Goal: Task Accomplishment & Management: Manage account settings

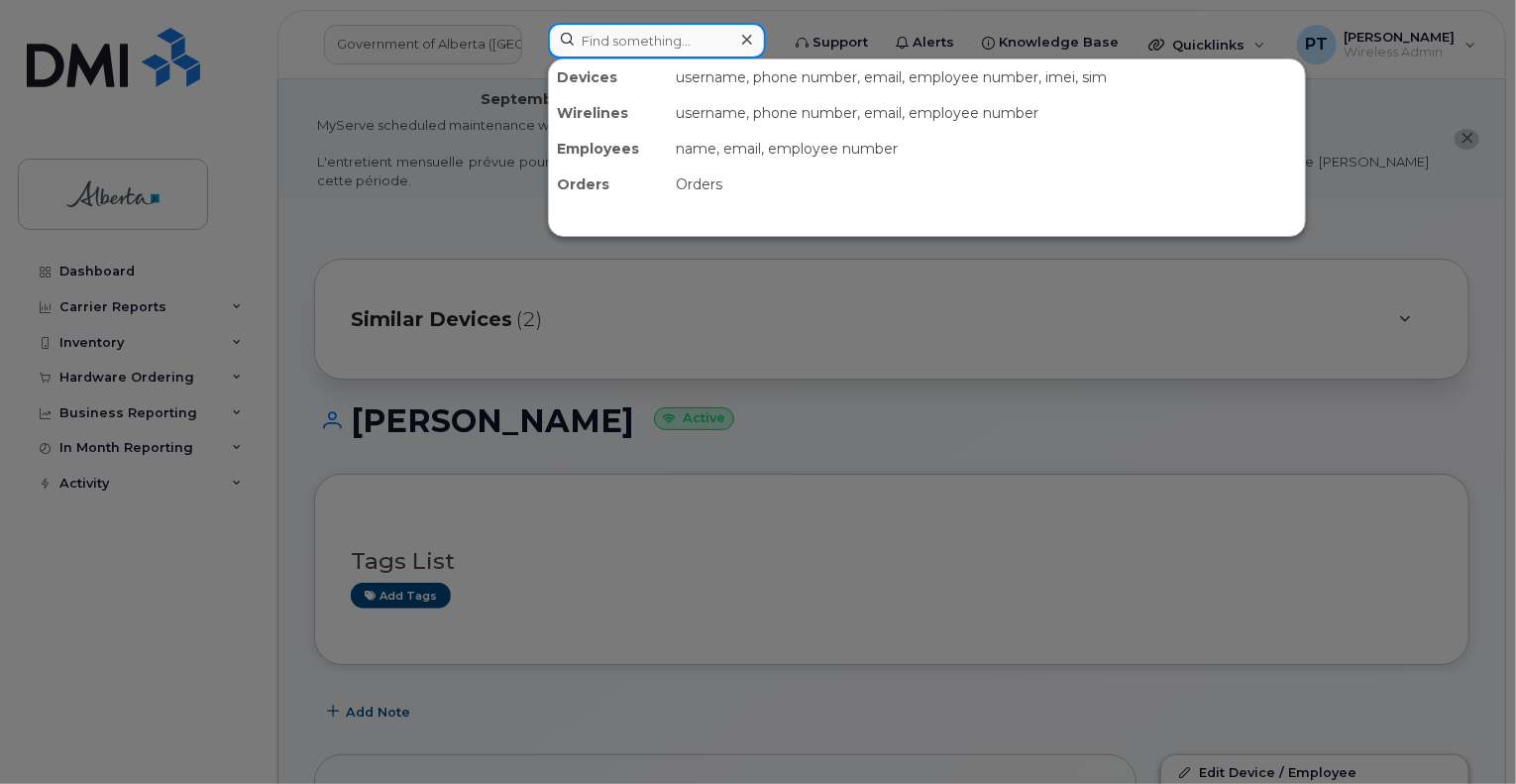
click at [623, 47] on input at bounding box center [656, 41] width 218 height 36
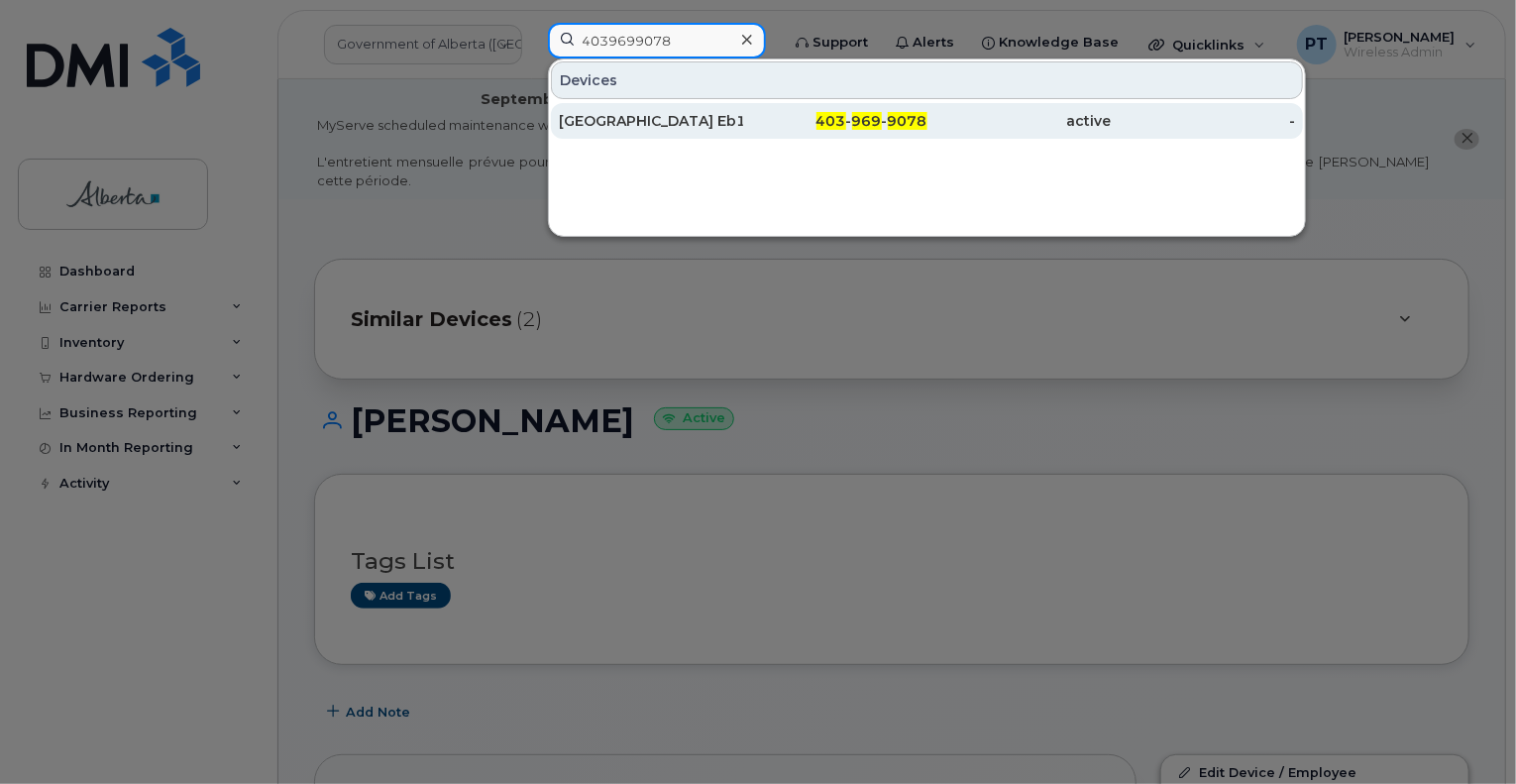
type input "4039699078"
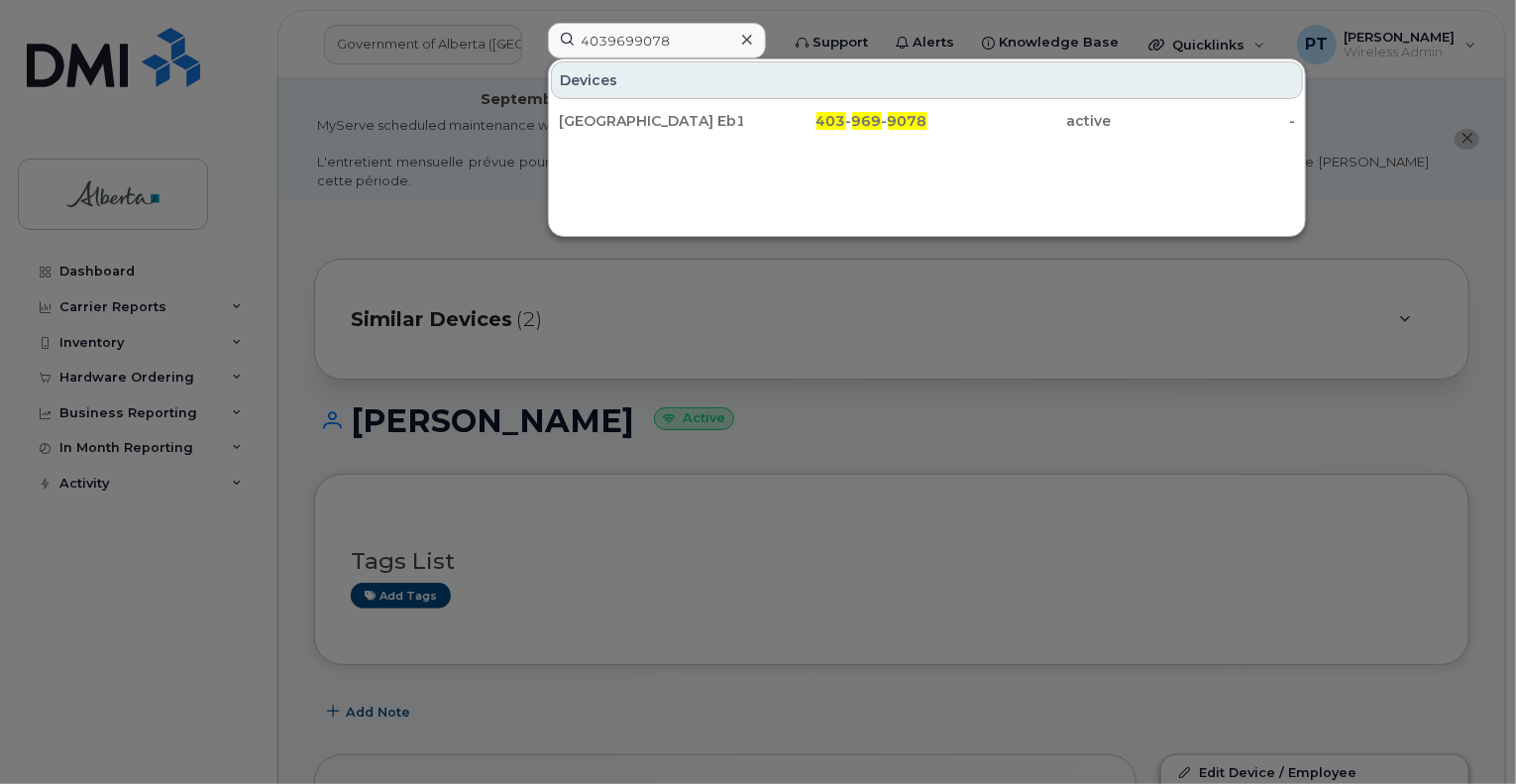
drag, startPoint x: 619, startPoint y: 118, endPoint x: 519, endPoint y: 126, distance: 100.3
click at [619, 118] on div "Calgary Eb15" at bounding box center [650, 121] width 184 height 20
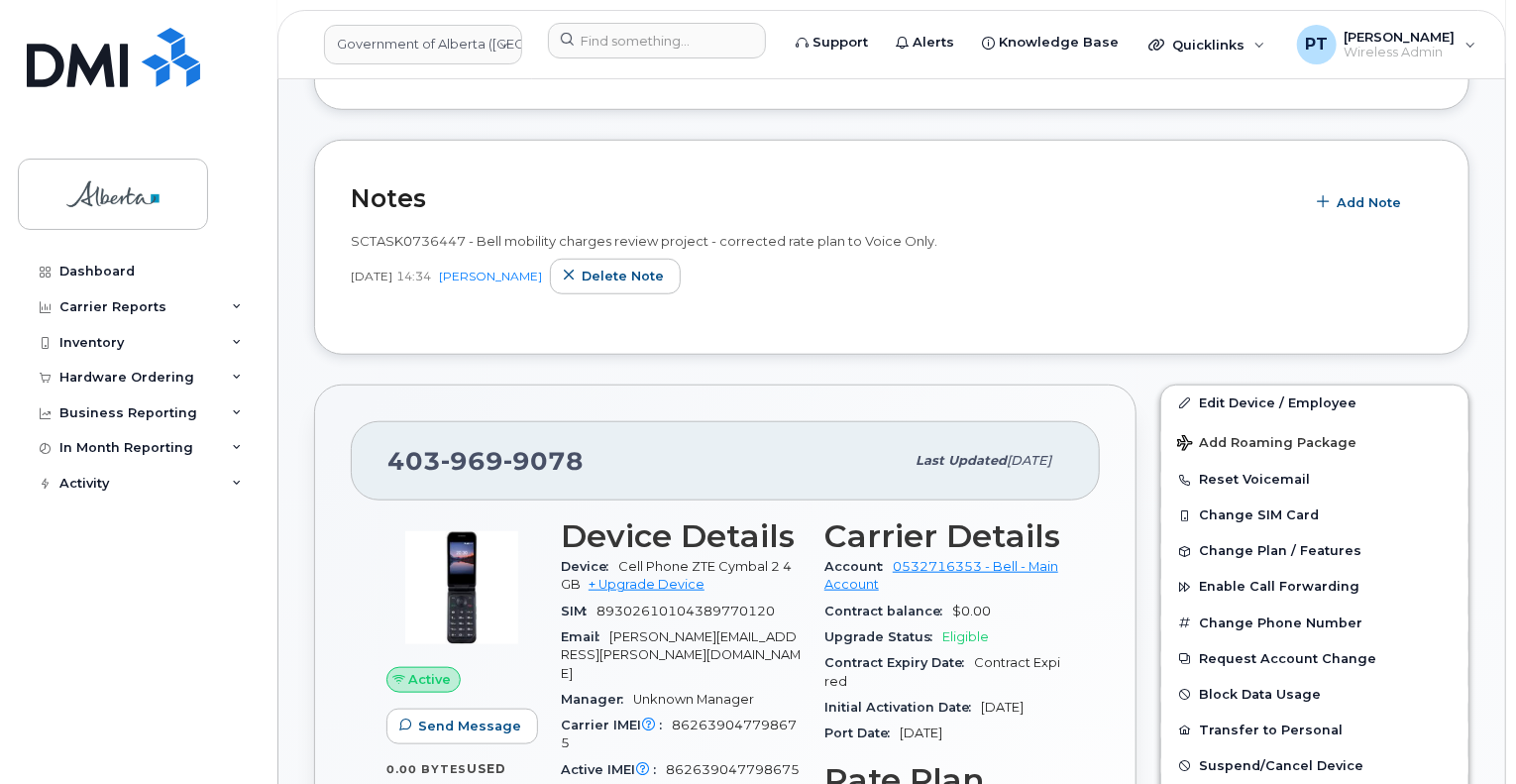
scroll to position [694, 0]
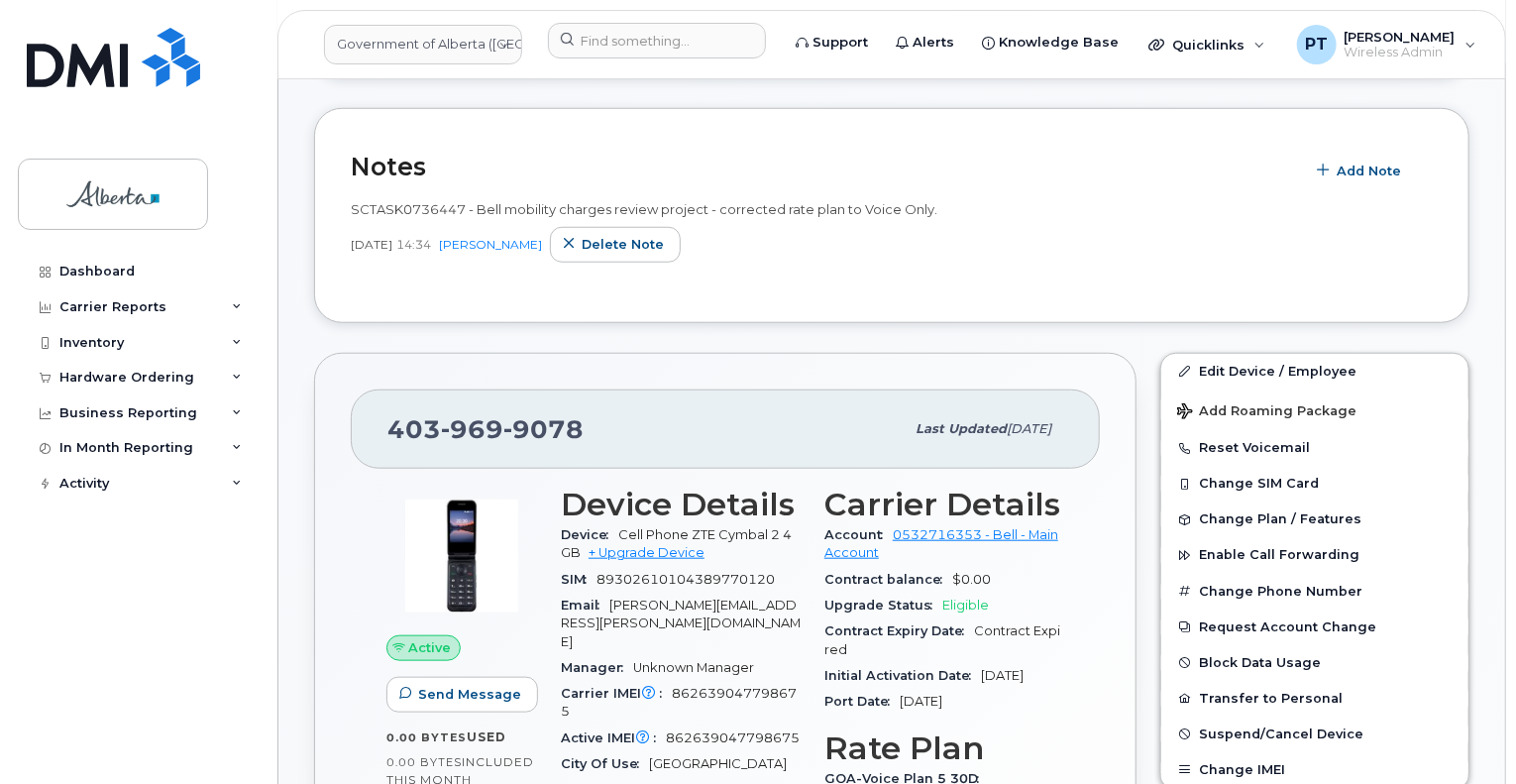
click at [734, 686] on span "862639047798675" at bounding box center [678, 702] width 236 height 33
copy span "862639047798675"
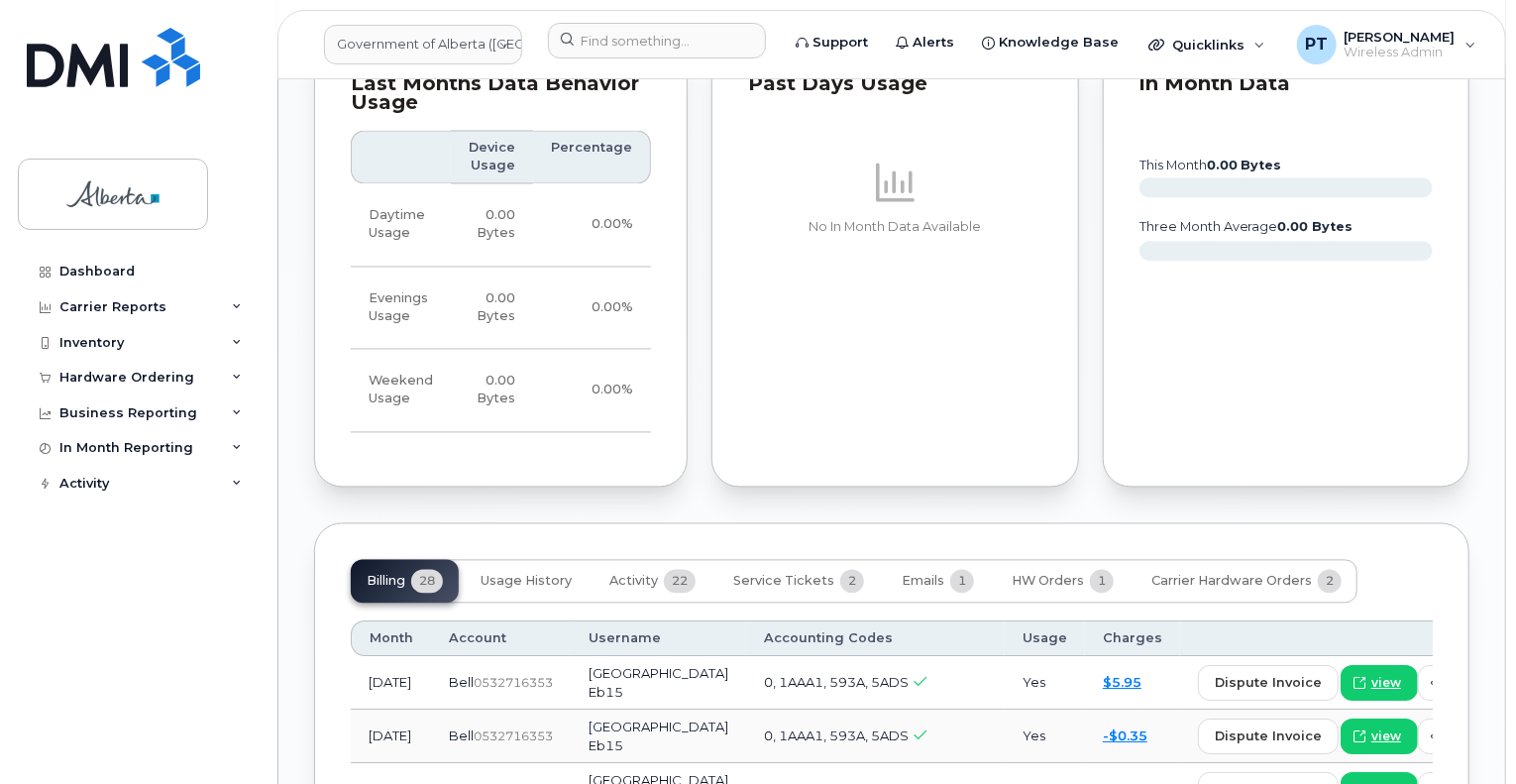
scroll to position [2081, 0]
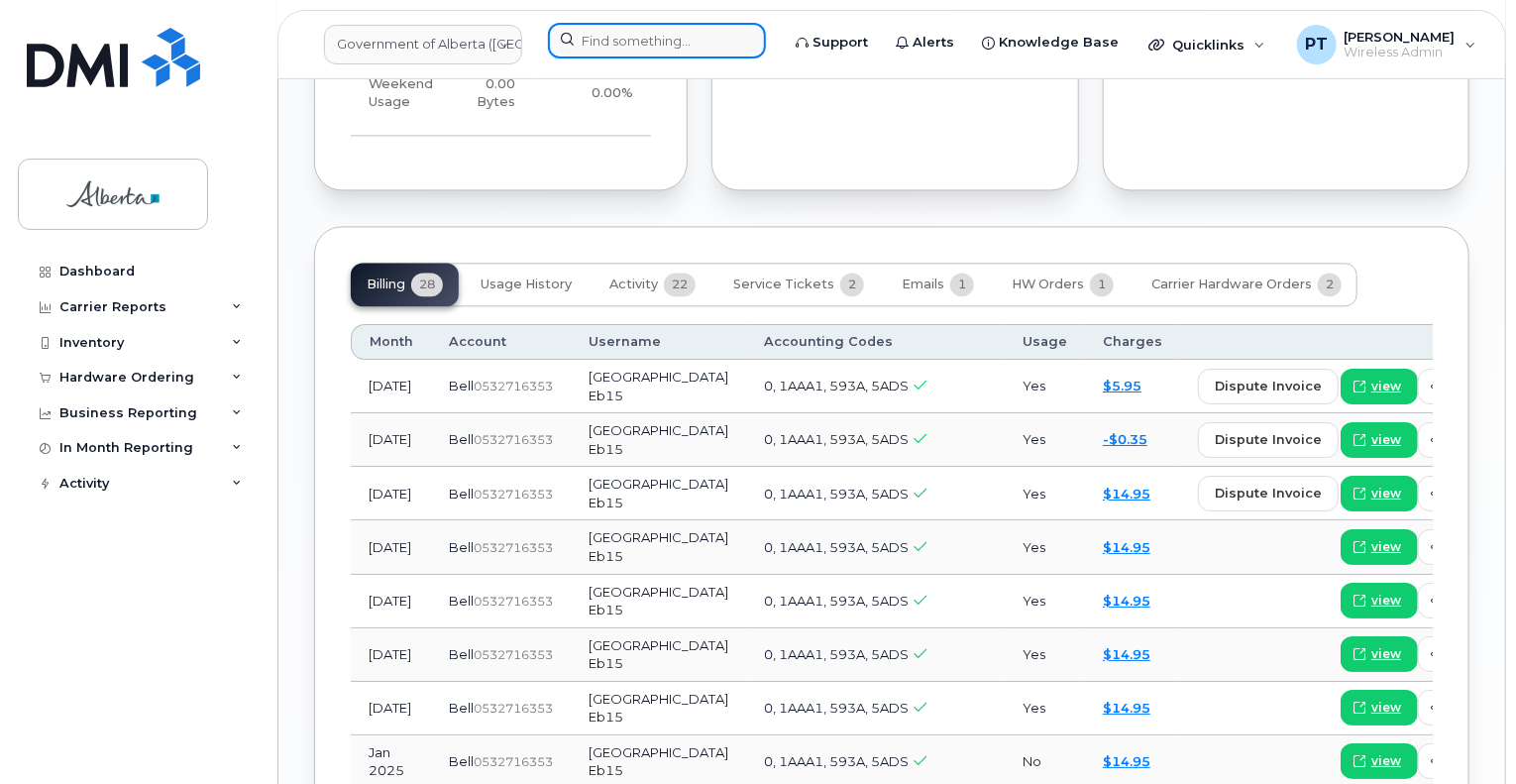
click at [645, 41] on input at bounding box center [656, 41] width 218 height 36
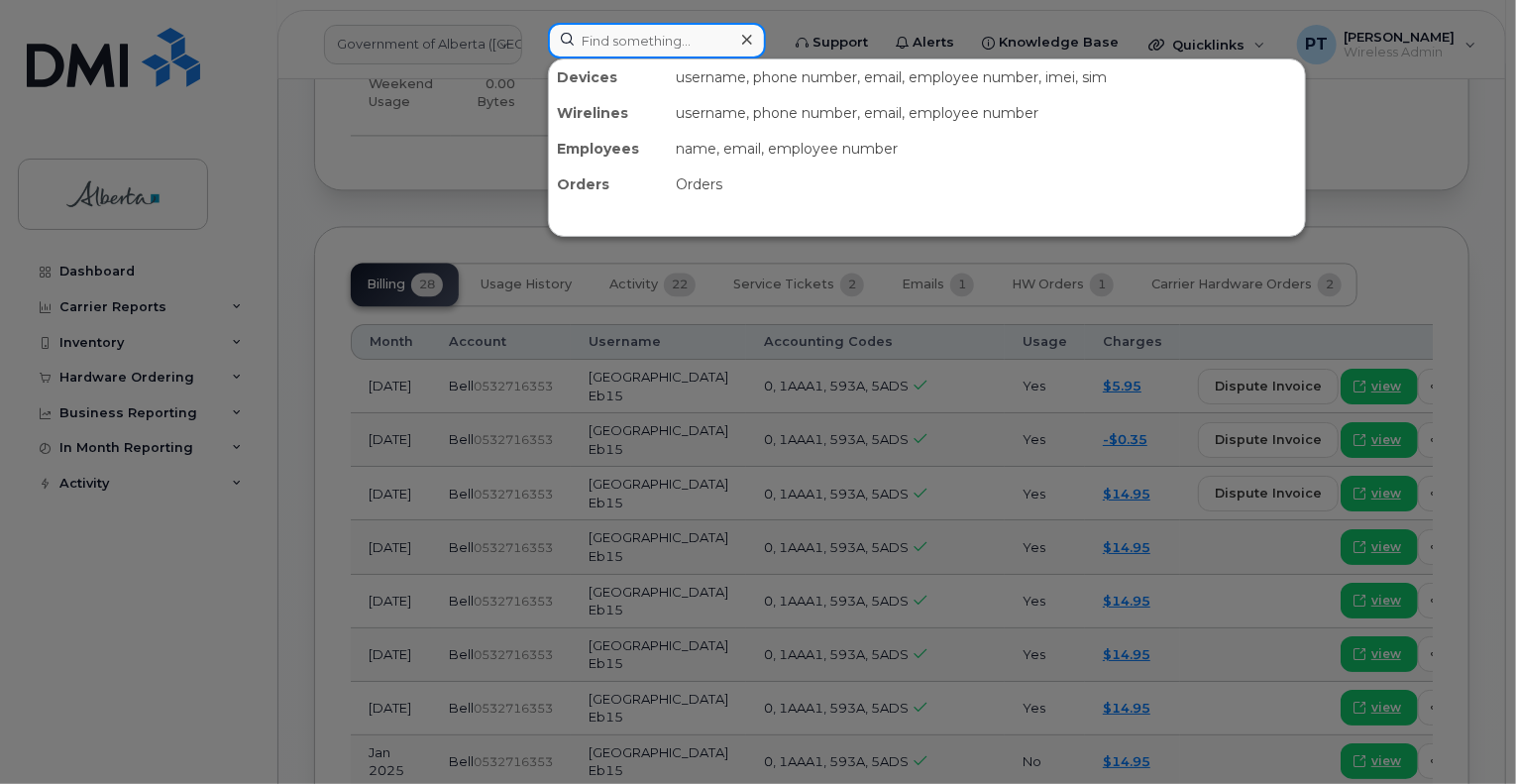
paste input "5873856271"
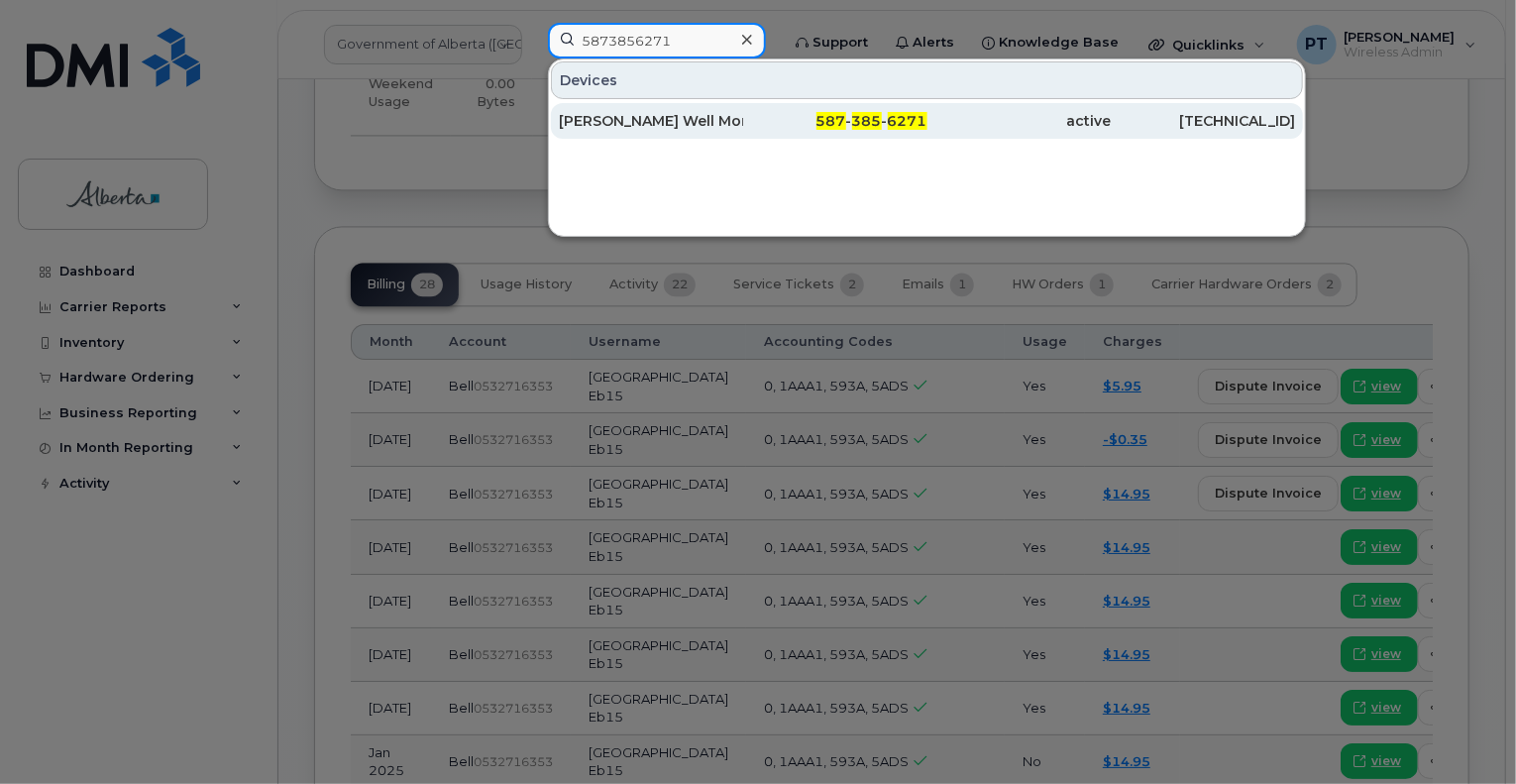
type input "5873856271"
click at [591, 122] on div "Trimble Gw Well Mon Equip" at bounding box center [650, 121] width 184 height 20
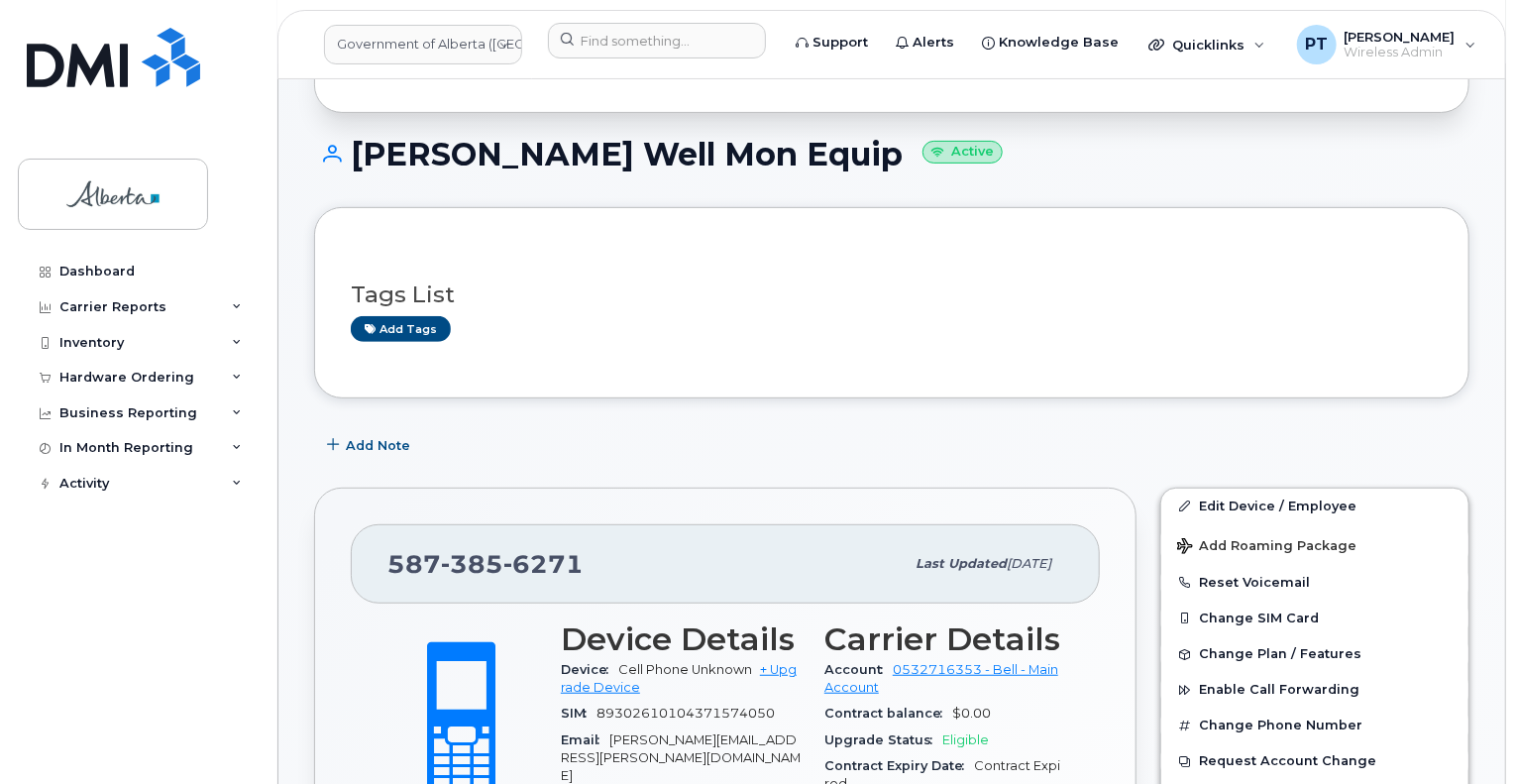
scroll to position [663, 0]
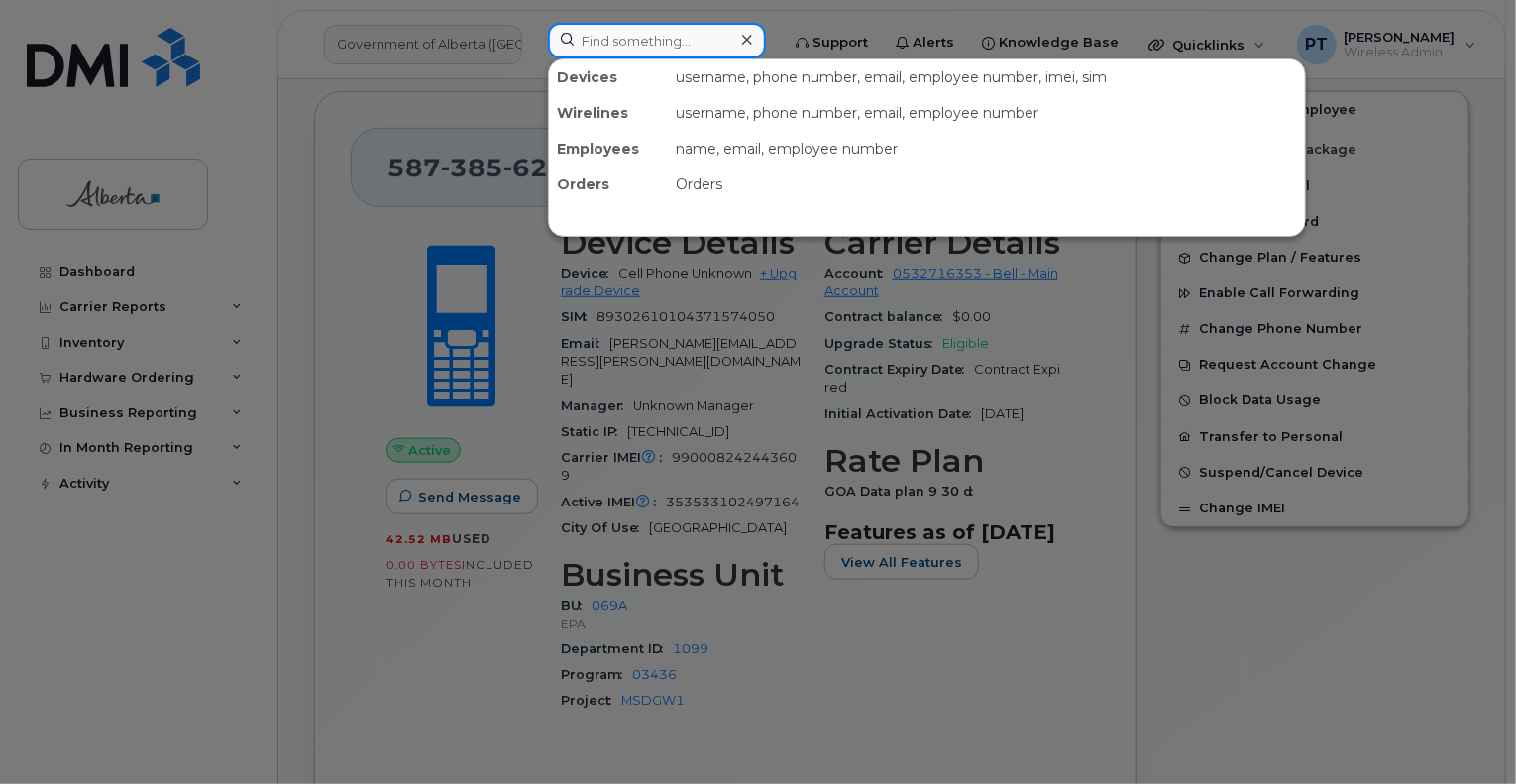
click at [586, 45] on input at bounding box center [656, 41] width 218 height 36
click at [629, 47] on input at bounding box center [656, 41] width 218 height 36
click at [649, 43] on input at bounding box center [656, 41] width 218 height 36
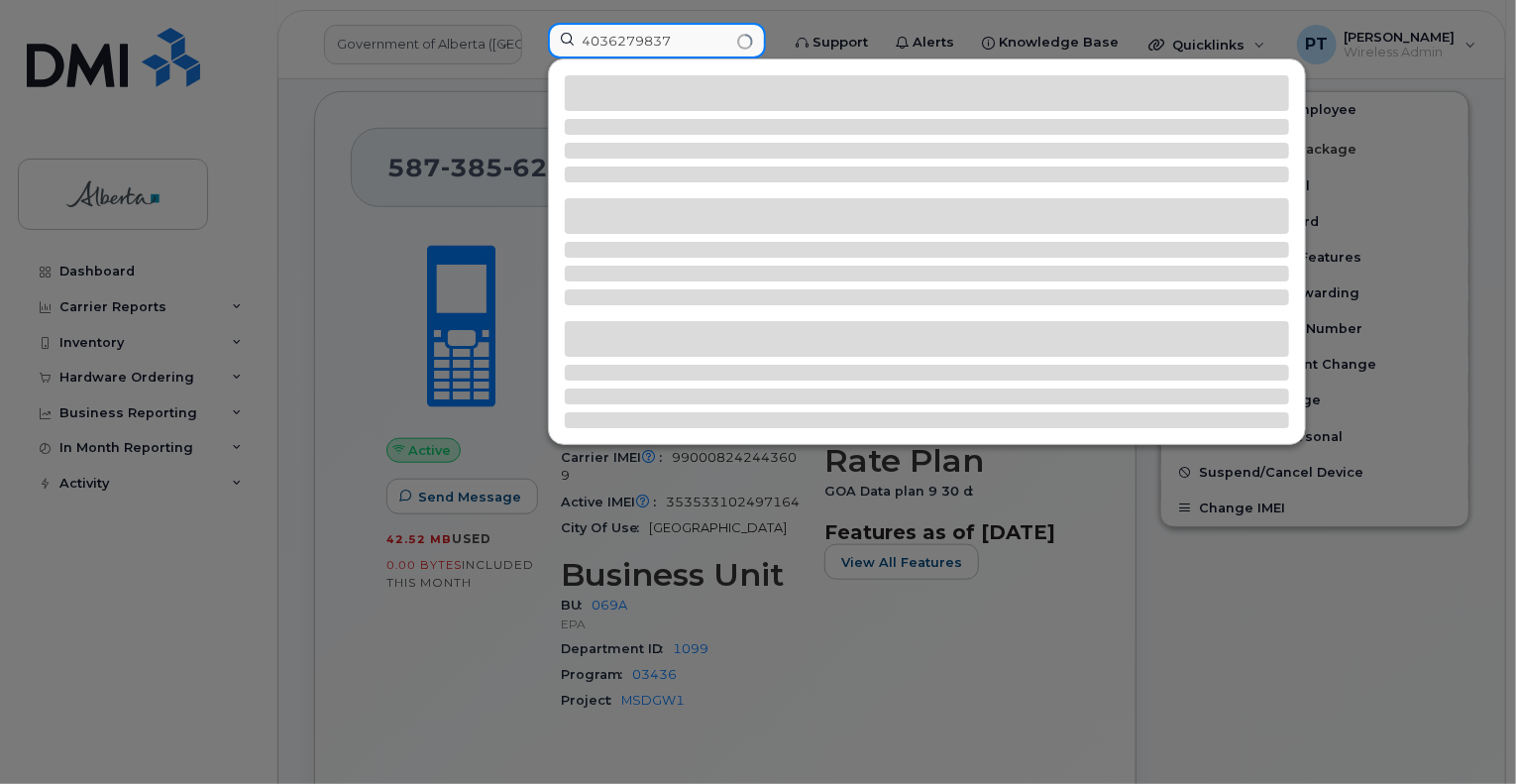
type input "4036279837"
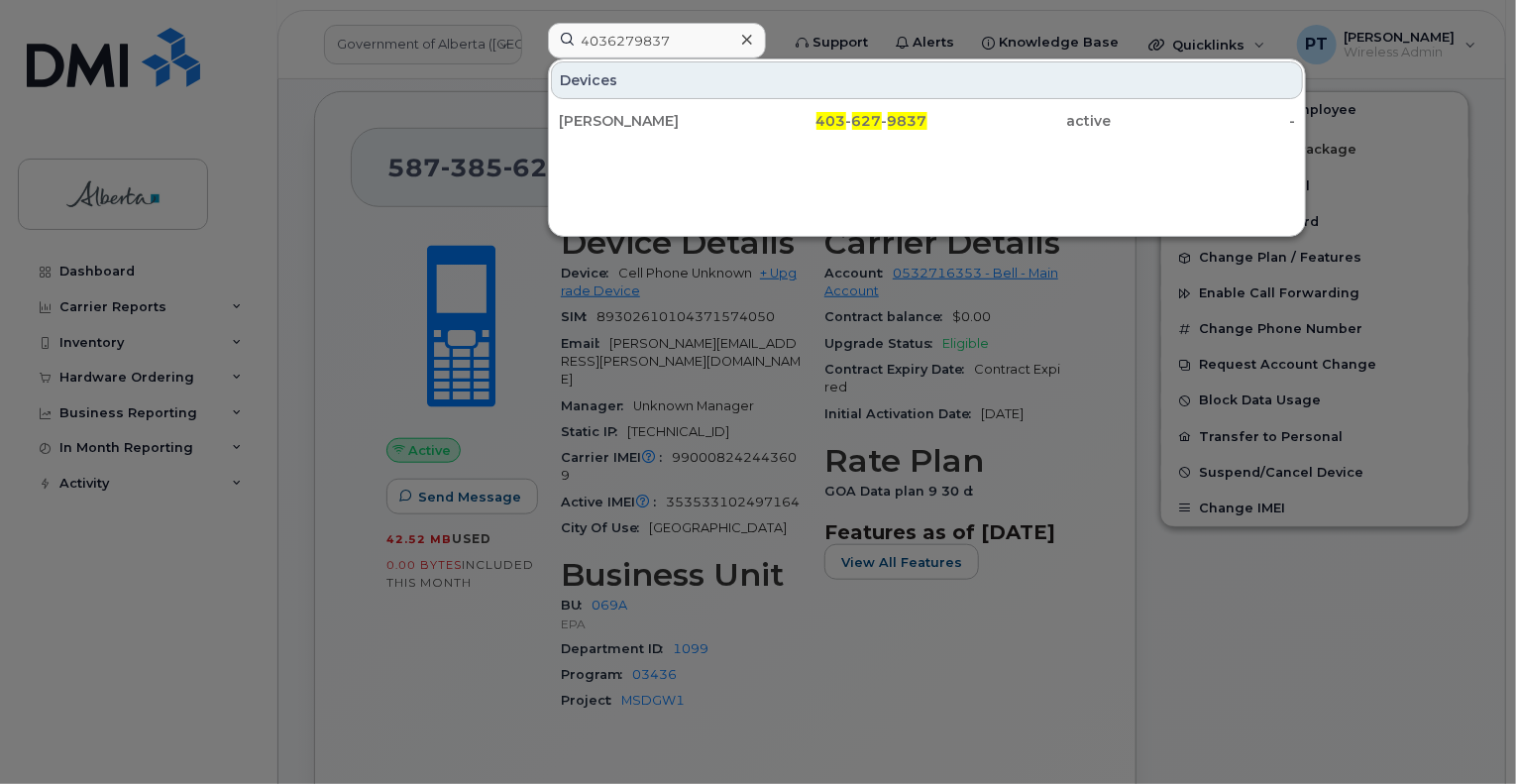
drag, startPoint x: 609, startPoint y: 114, endPoint x: 32, endPoint y: 282, distance: 601.0
click at [609, 113] on div "[PERSON_NAME]" at bounding box center [650, 121] width 184 height 20
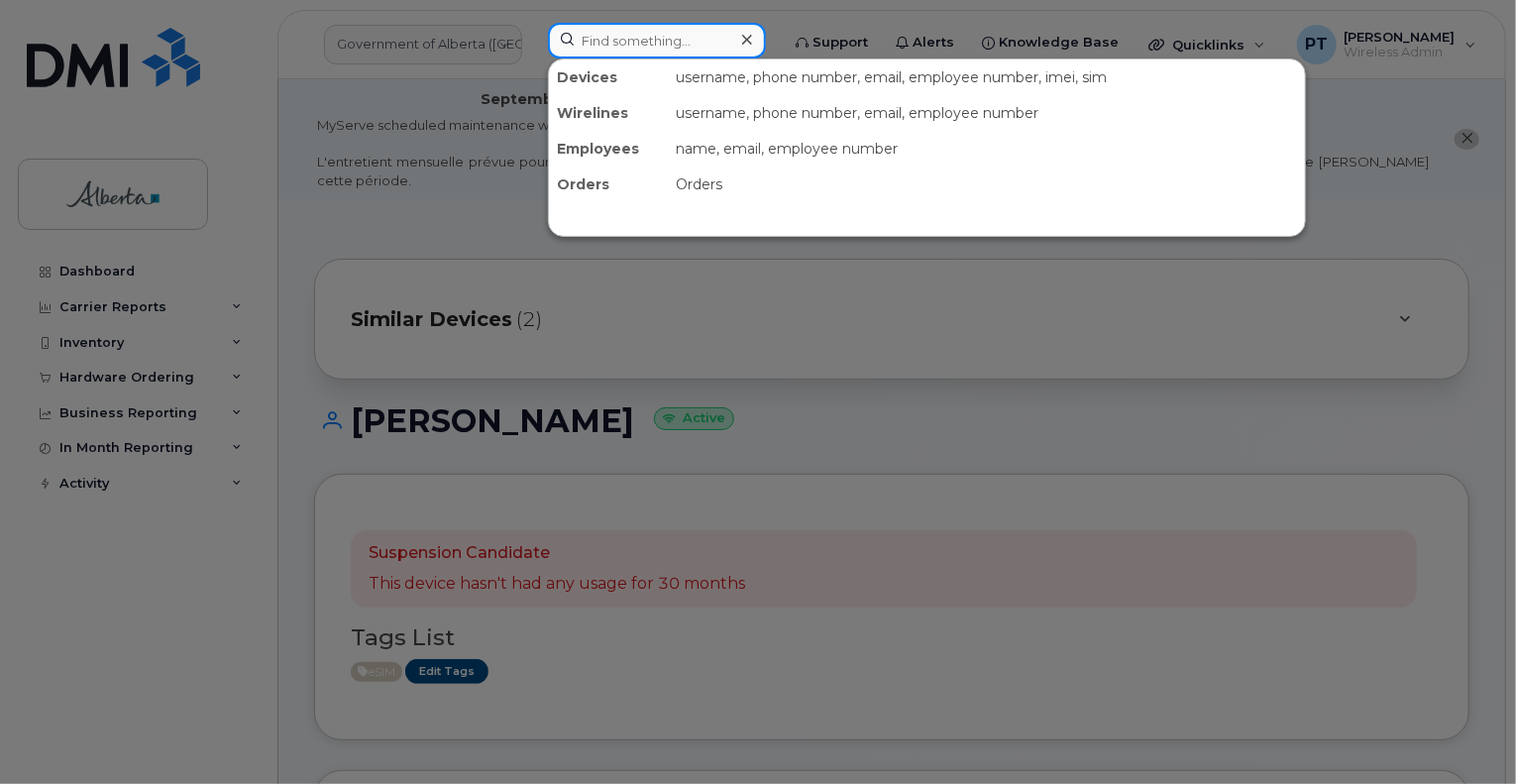
click at [653, 39] on input at bounding box center [656, 41] width 218 height 36
paste input "5878737127"
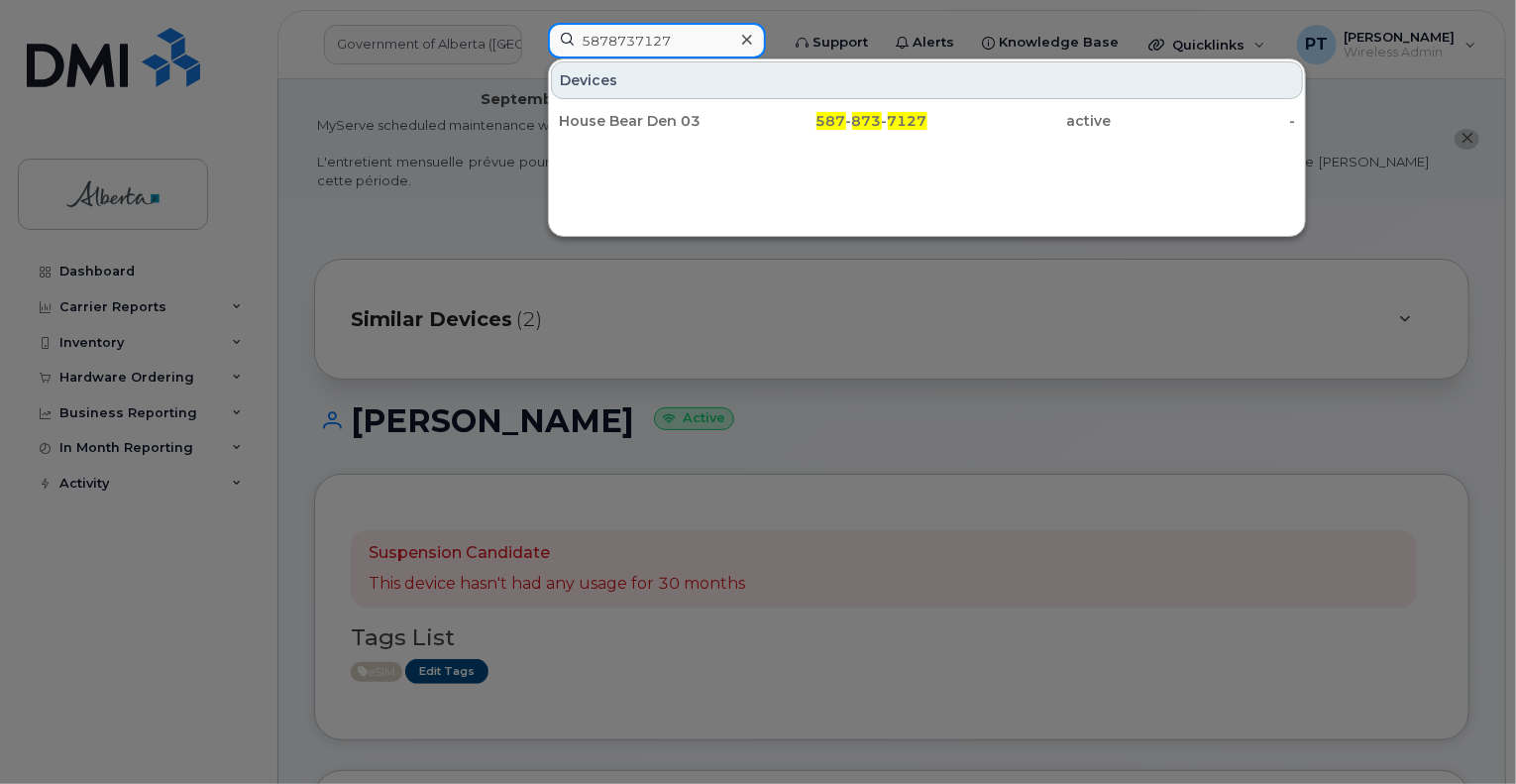
type input "5878737127"
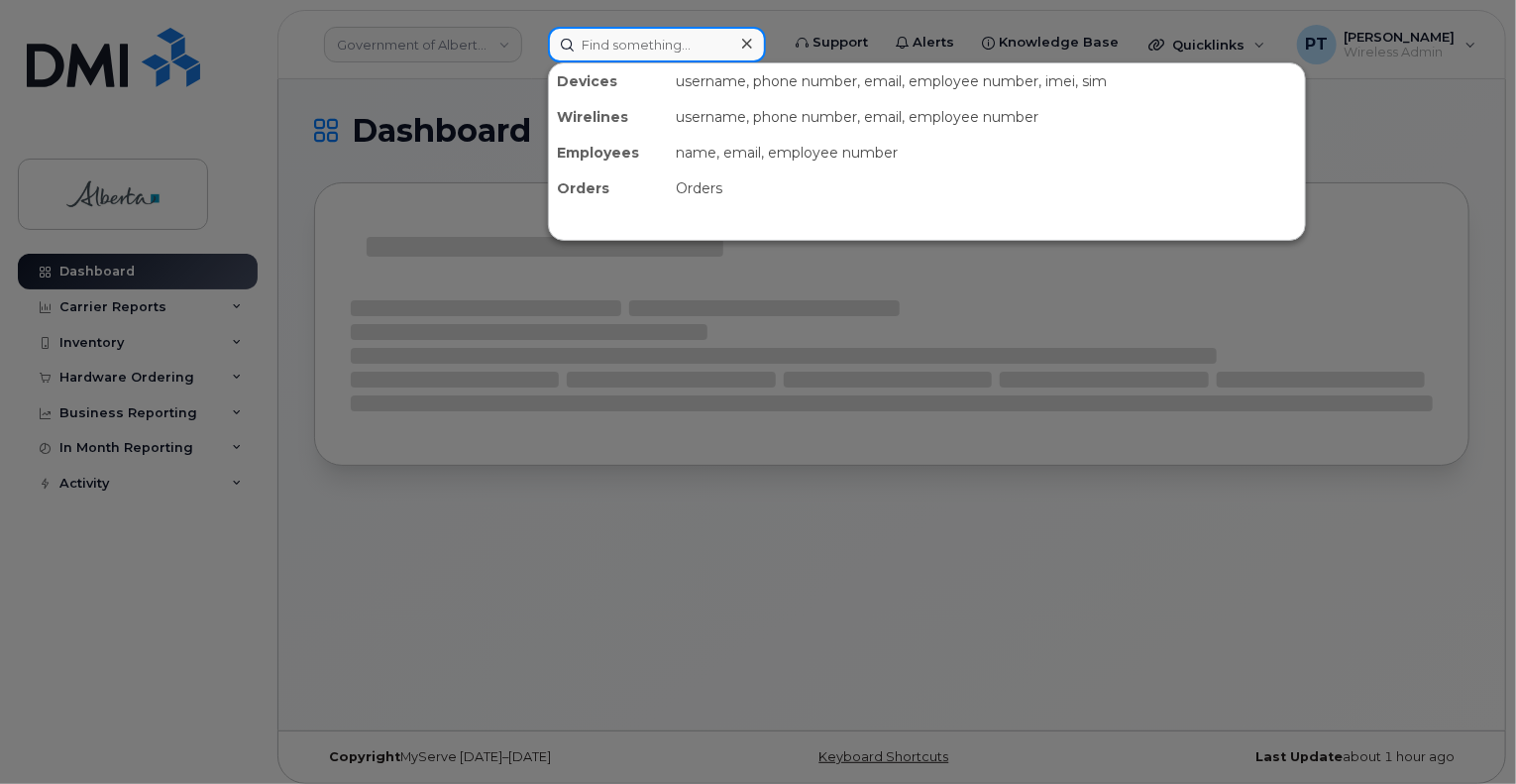
paste input "5878737127"
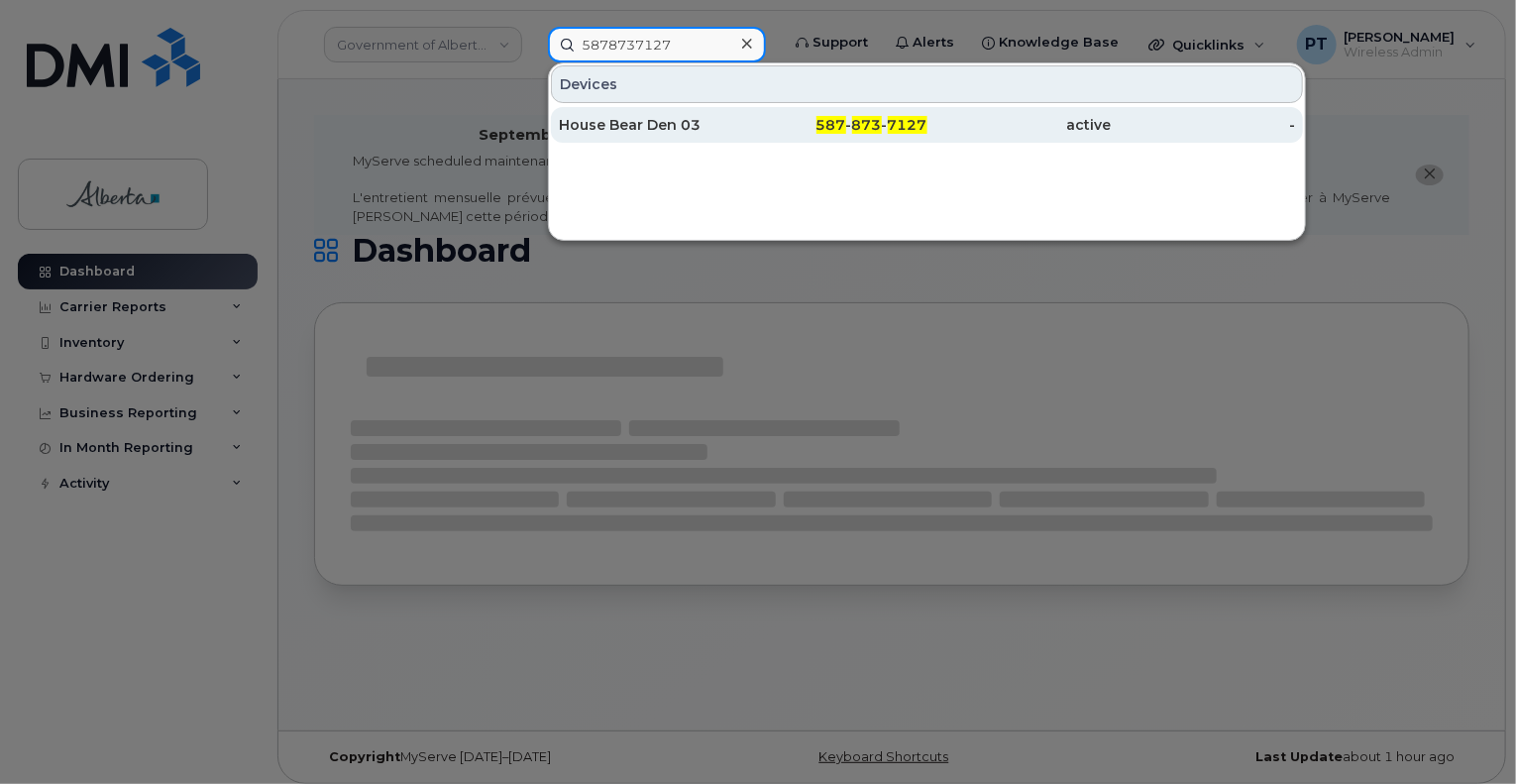
type input "5878737127"
click at [610, 126] on div "House Bear Den 03" at bounding box center [650, 125] width 184 height 20
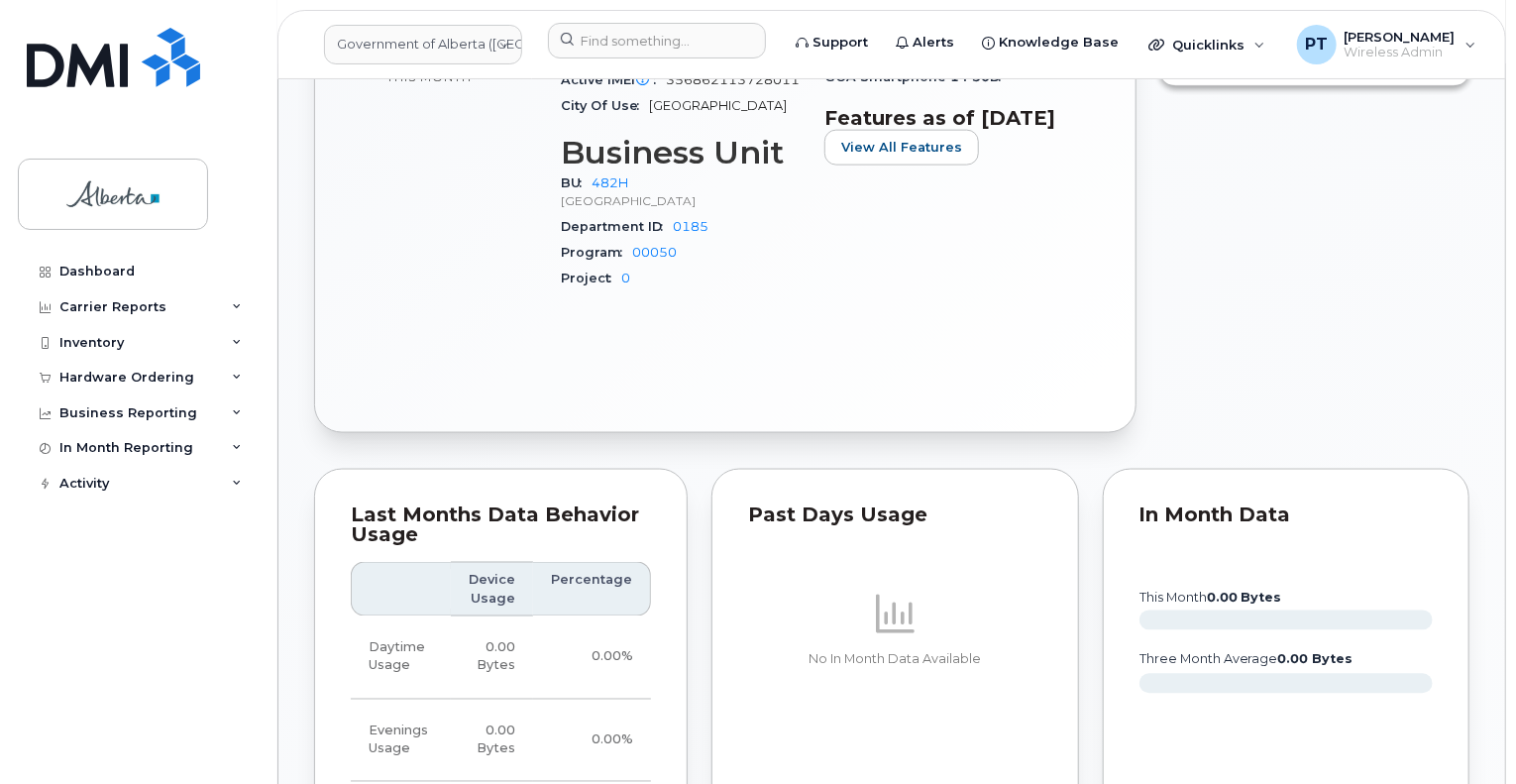
scroll to position [1486, 0]
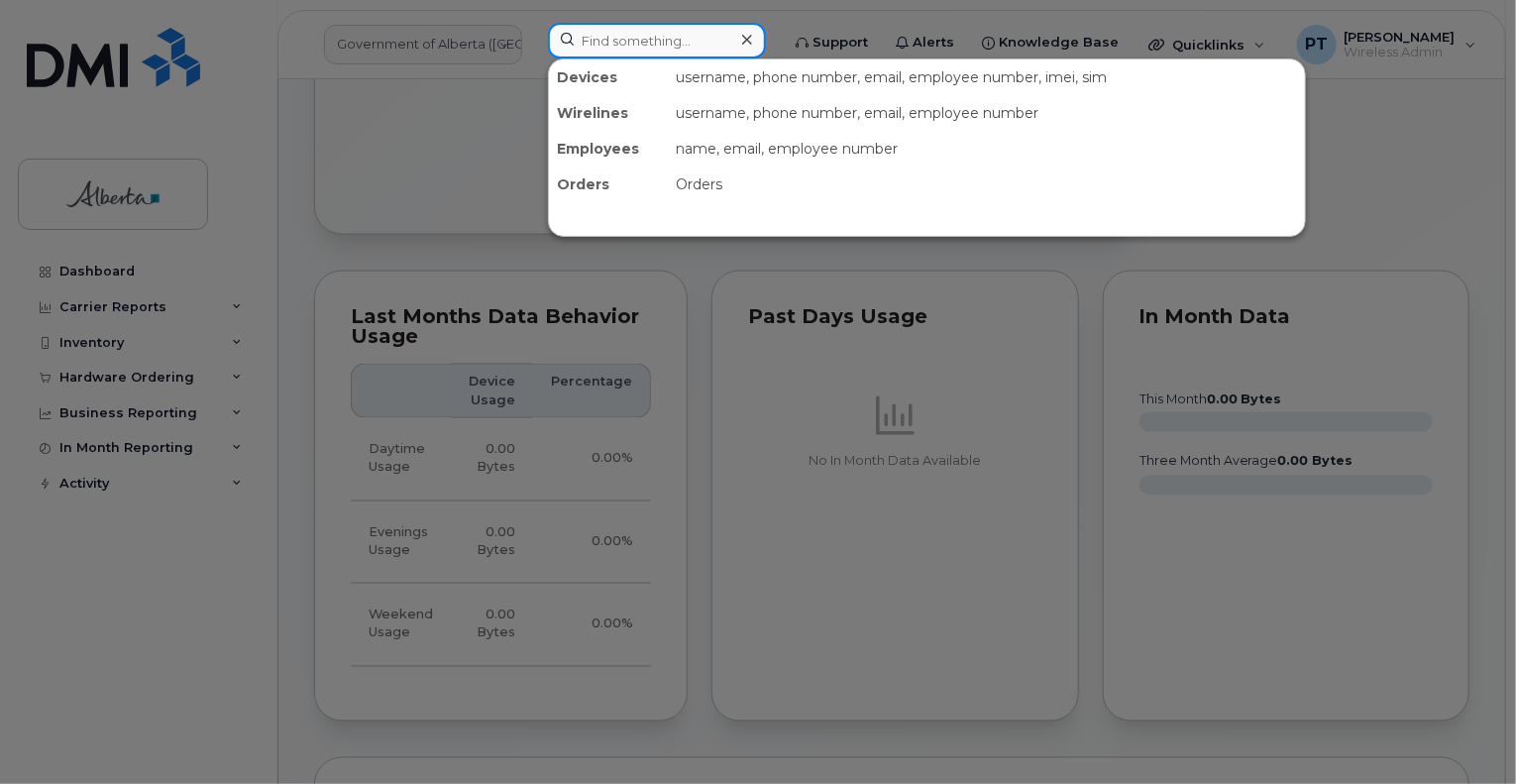
drag, startPoint x: 637, startPoint y: 43, endPoint x: 639, endPoint y: 31, distance: 12.2
click at [638, 41] on input at bounding box center [656, 41] width 218 height 36
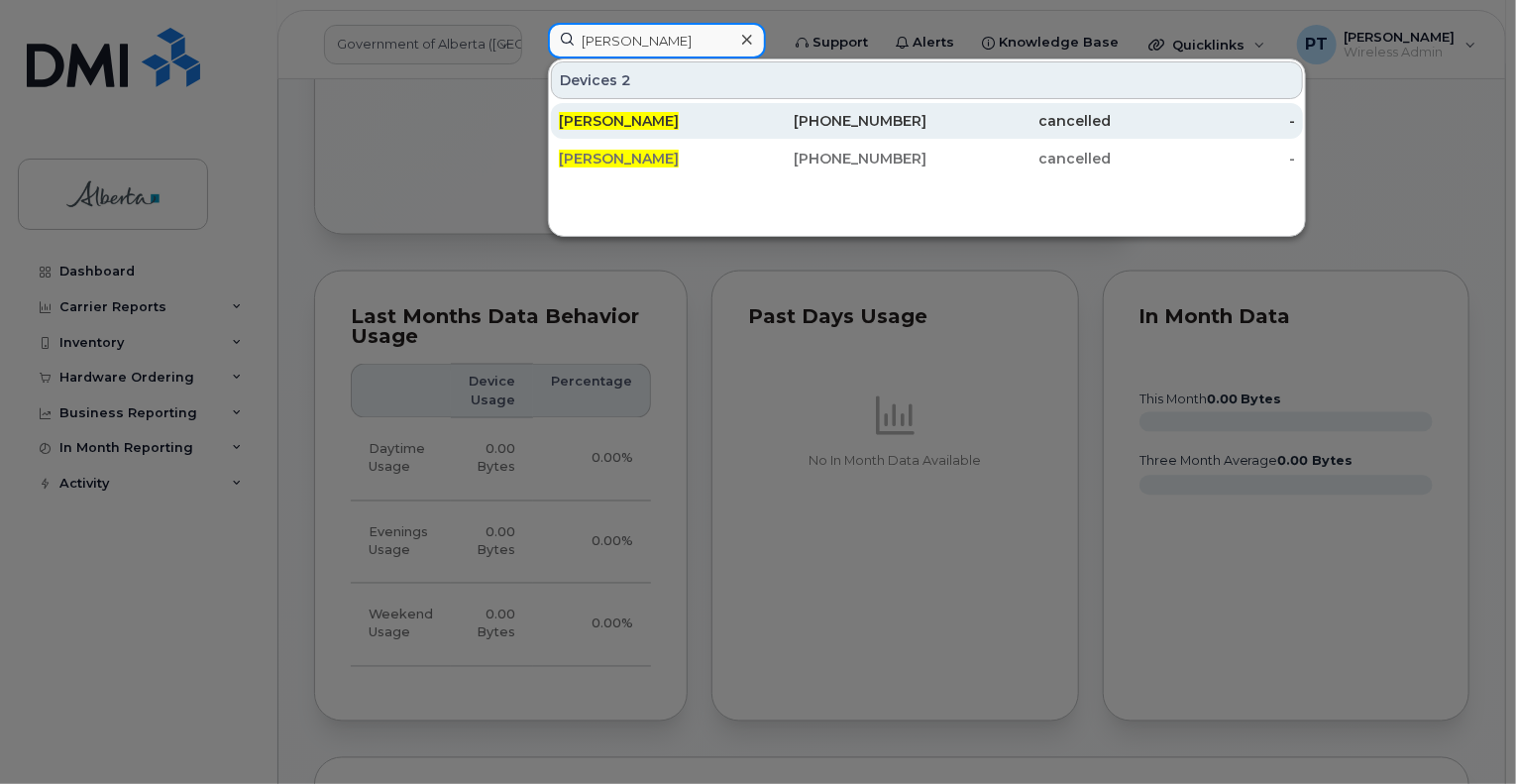
type input "[PERSON_NAME]"
click at [610, 128] on span "Bill Patterson" at bounding box center [618, 121] width 120 height 18
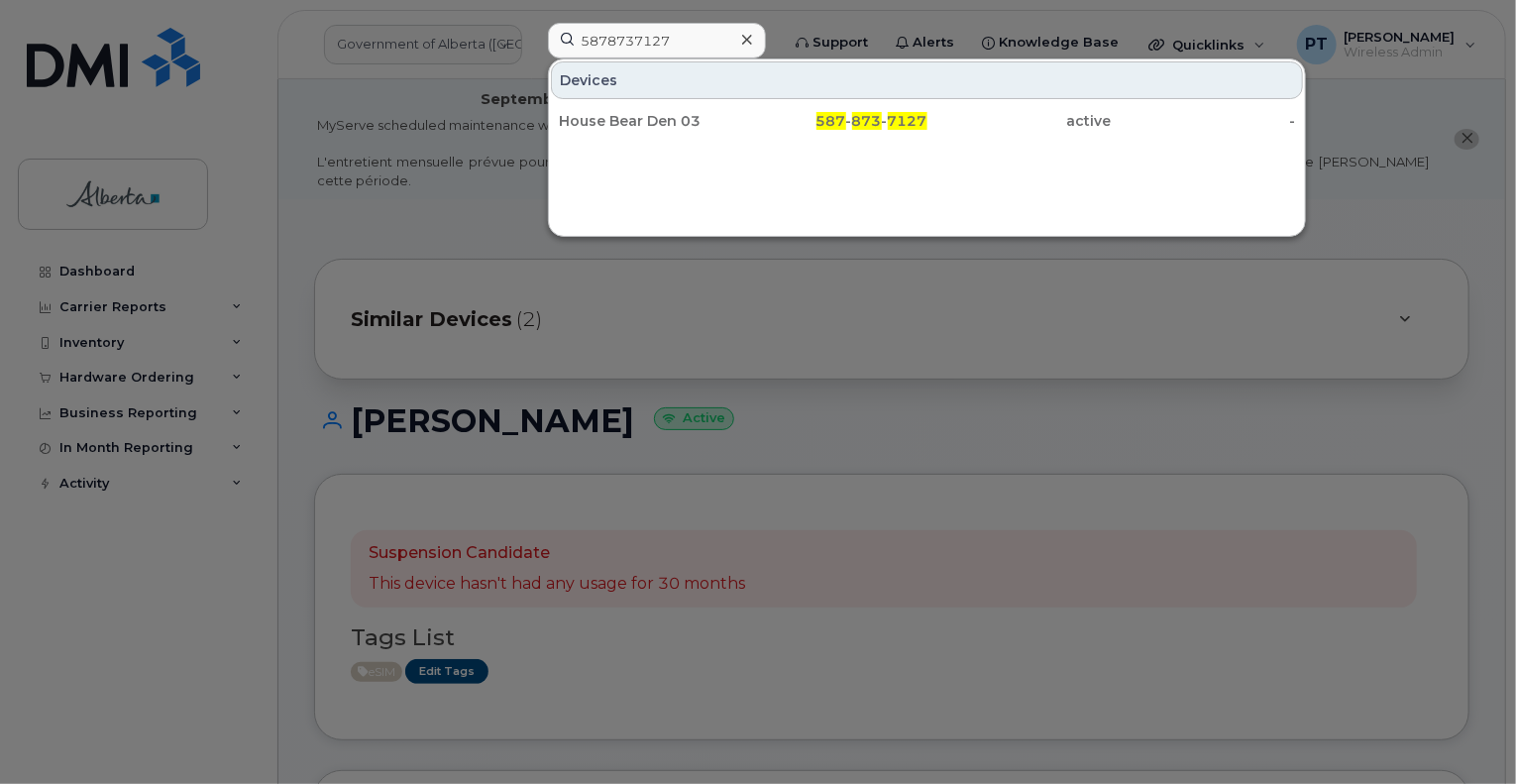
click at [669, 306] on div at bounding box center [758, 392] width 1516 height 784
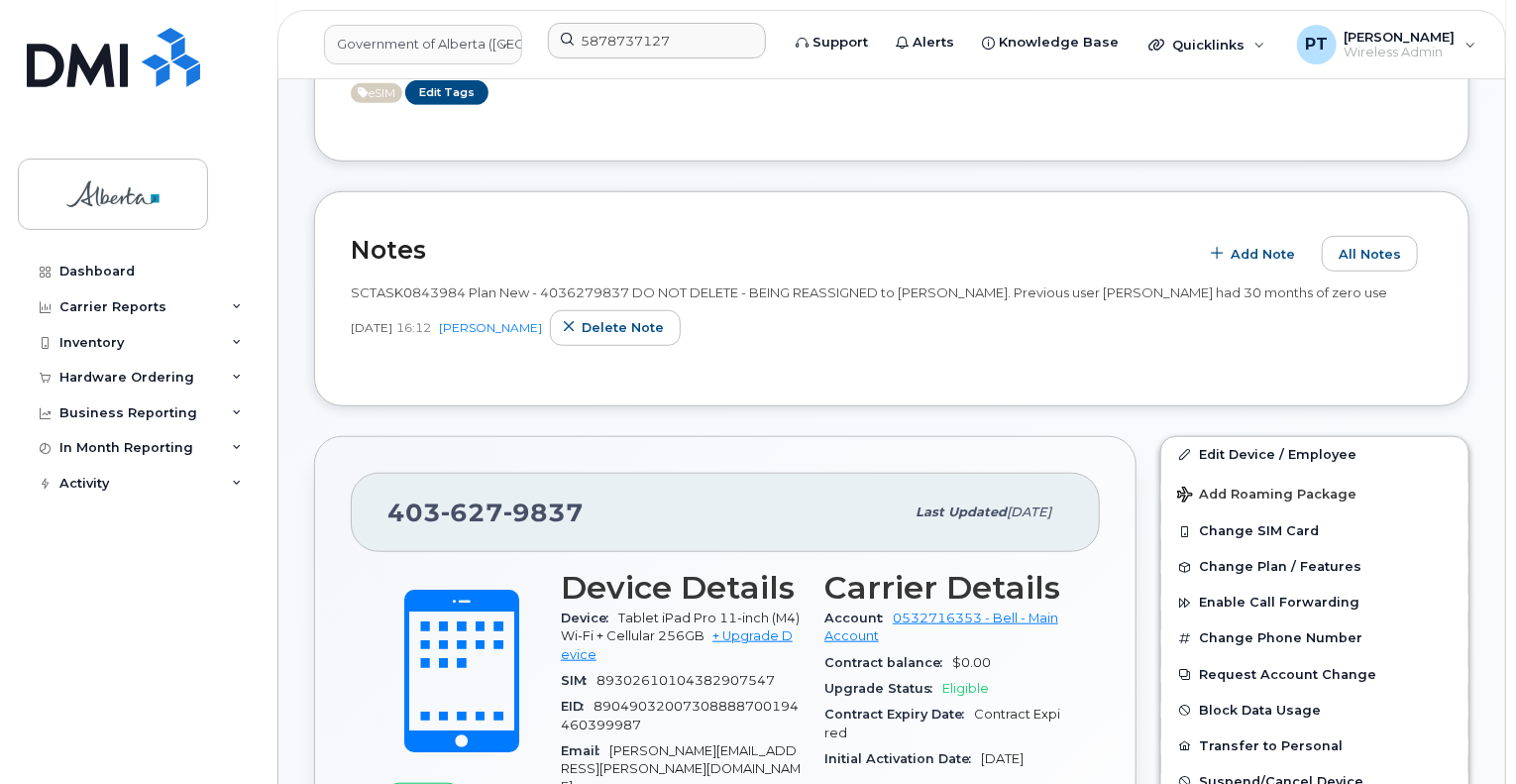
scroll to position [694, 0]
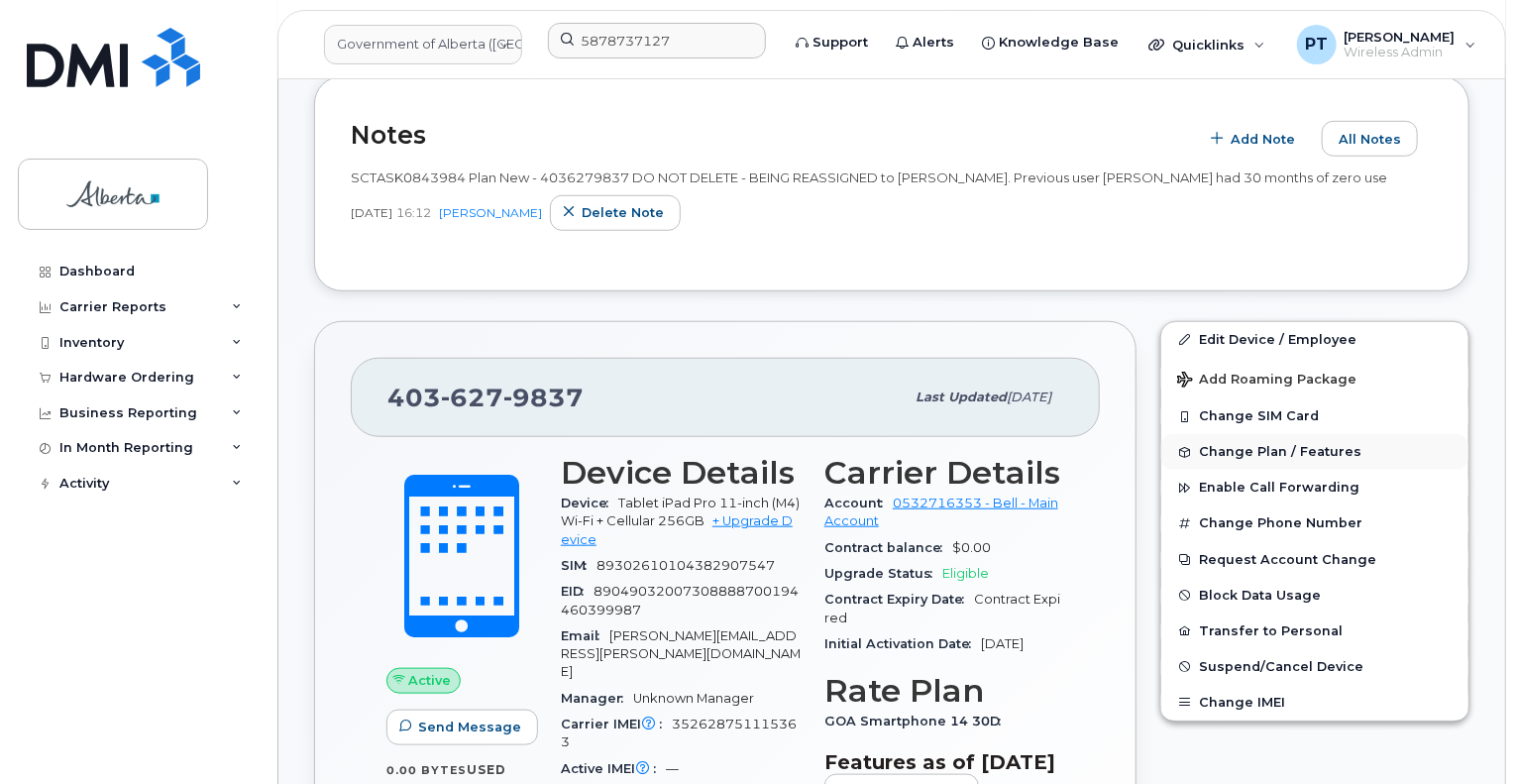
click at [1237, 445] on span "Change Plan / Features" at bounding box center [1279, 452] width 162 height 15
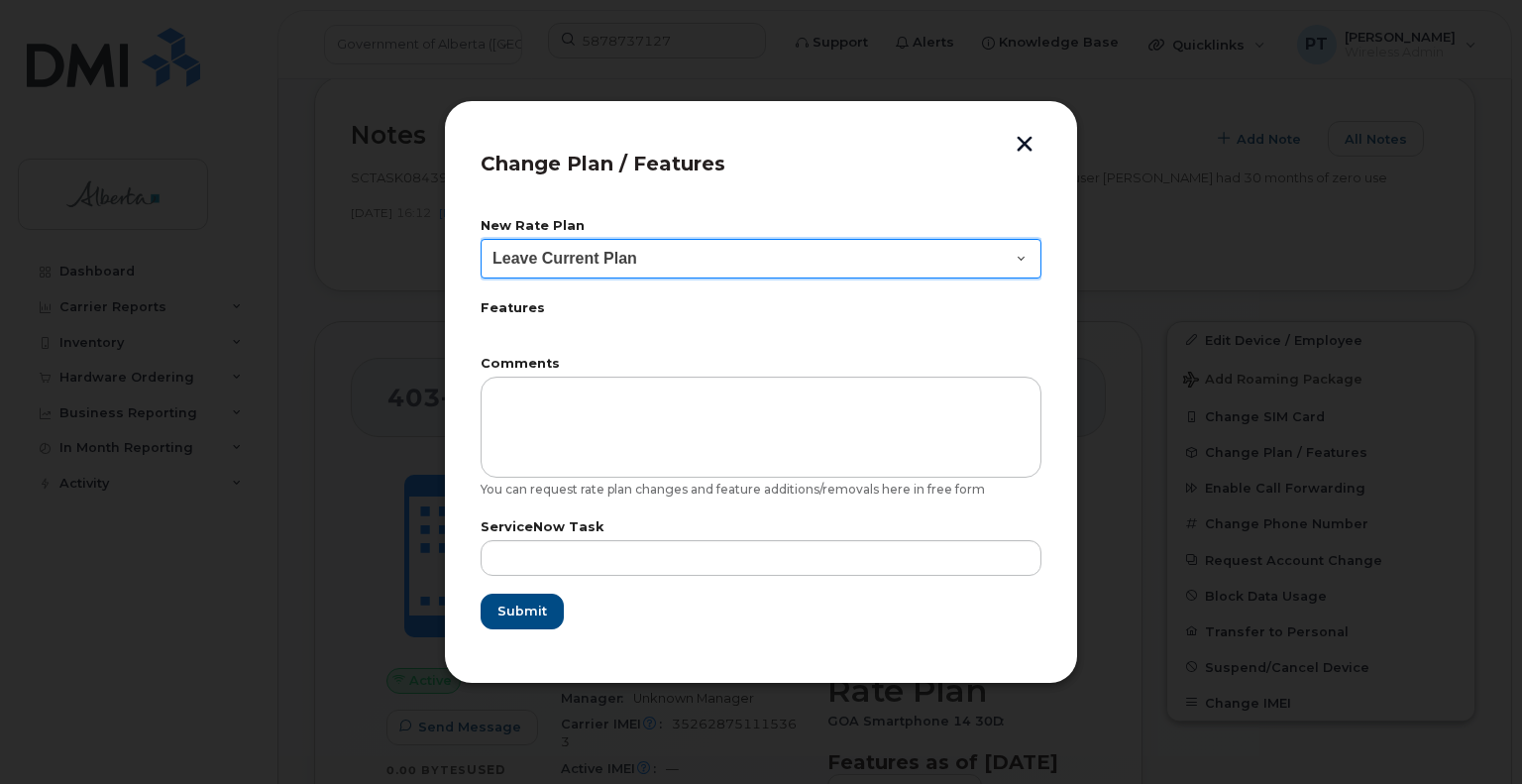
click at [1027, 256] on select "Leave Current Plan GOA Data plan 9 30 d GOA–Unlimited Data Plan 9" at bounding box center [761, 258] width 561 height 40
select select "1790211"
click at [481, 238] on select "Leave Current Plan GOA Data plan 9 30 d GOA–Unlimited Data Plan 9" at bounding box center [761, 258] width 561 height 40
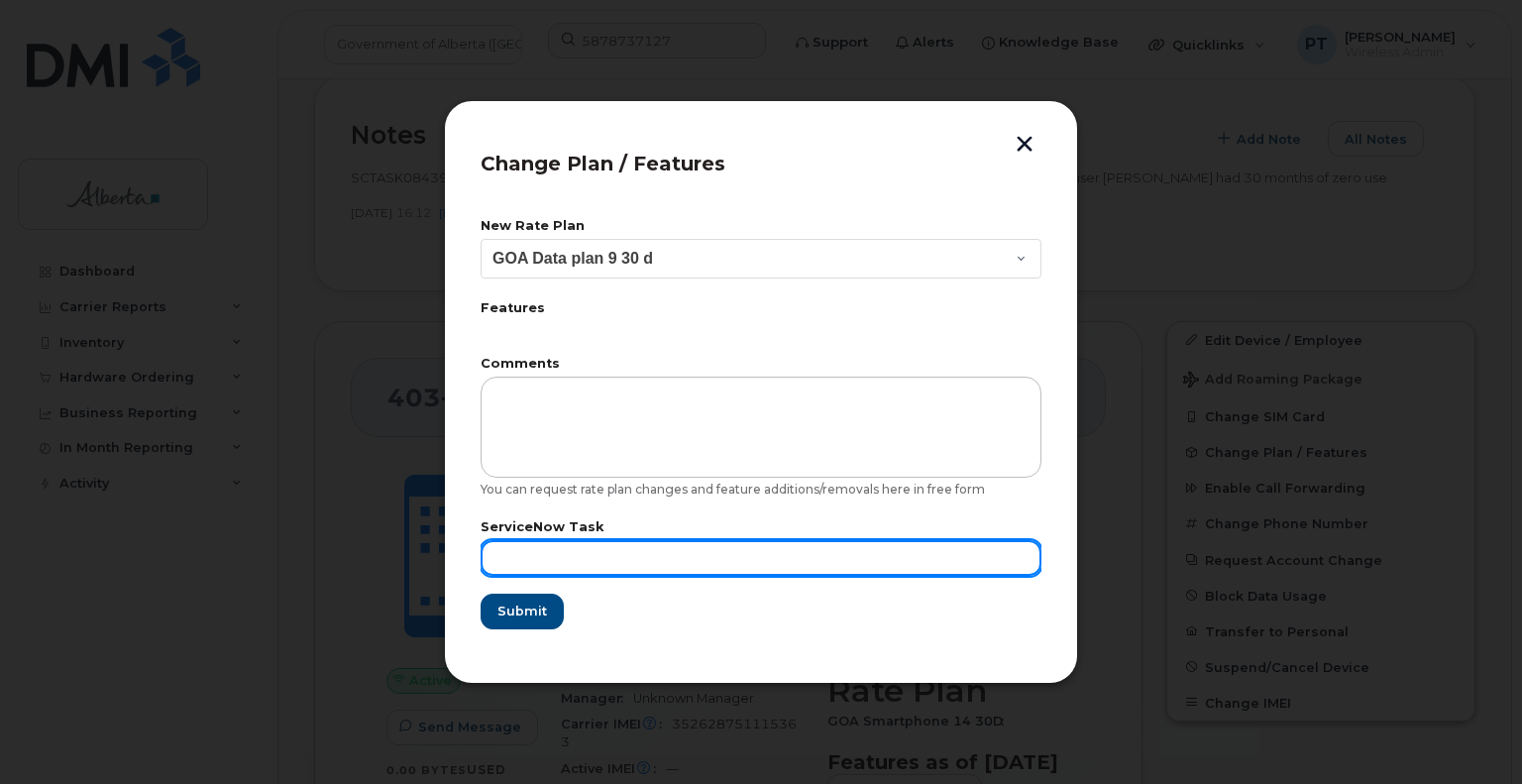
click at [525, 549] on input "text" at bounding box center [761, 557] width 561 height 36
paste input "SCTASK0843984"
type input "SCTASK0843984"
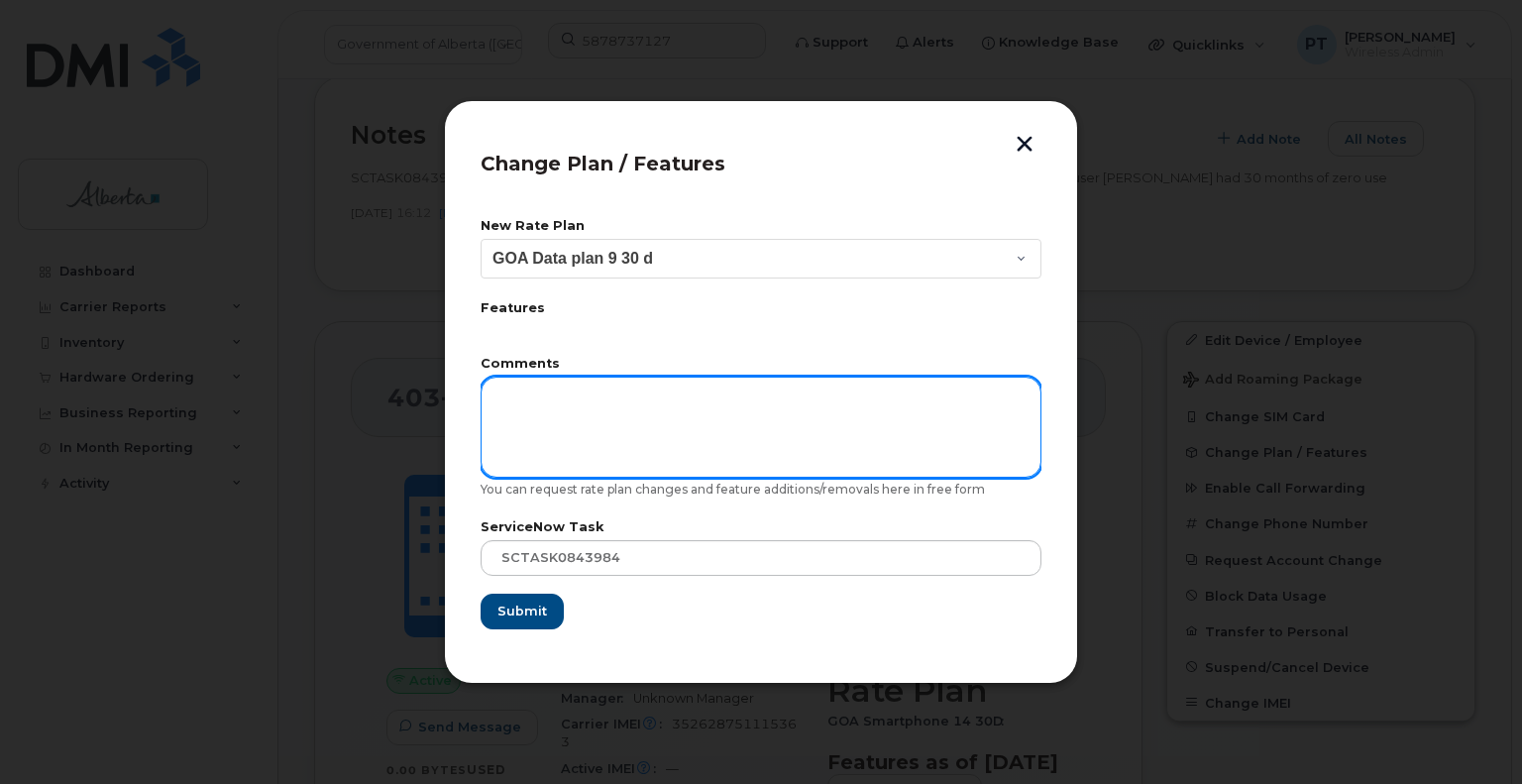
click at [575, 405] on textarea at bounding box center [761, 427] width 561 height 101
type textarea "C"
drag, startPoint x: 581, startPoint y: 402, endPoint x: 638, endPoint y: 407, distance: 57.2
click at [638, 407] on textarea "Change plan to data only." at bounding box center [761, 427] width 561 height 101
type textarea "Change plan from Voice and Data to Data Only."
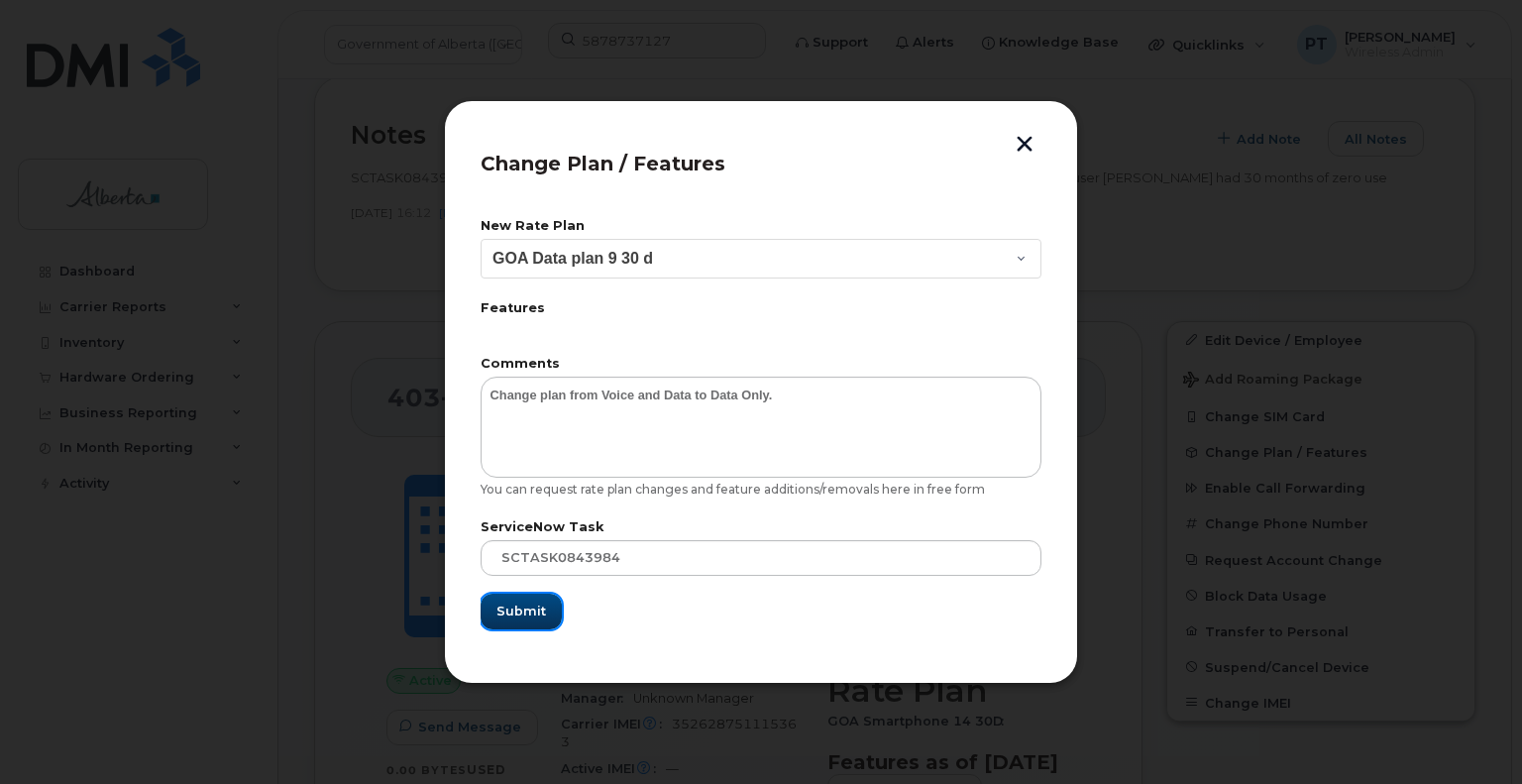
click at [528, 612] on span "Submit" at bounding box center [521, 610] width 50 height 19
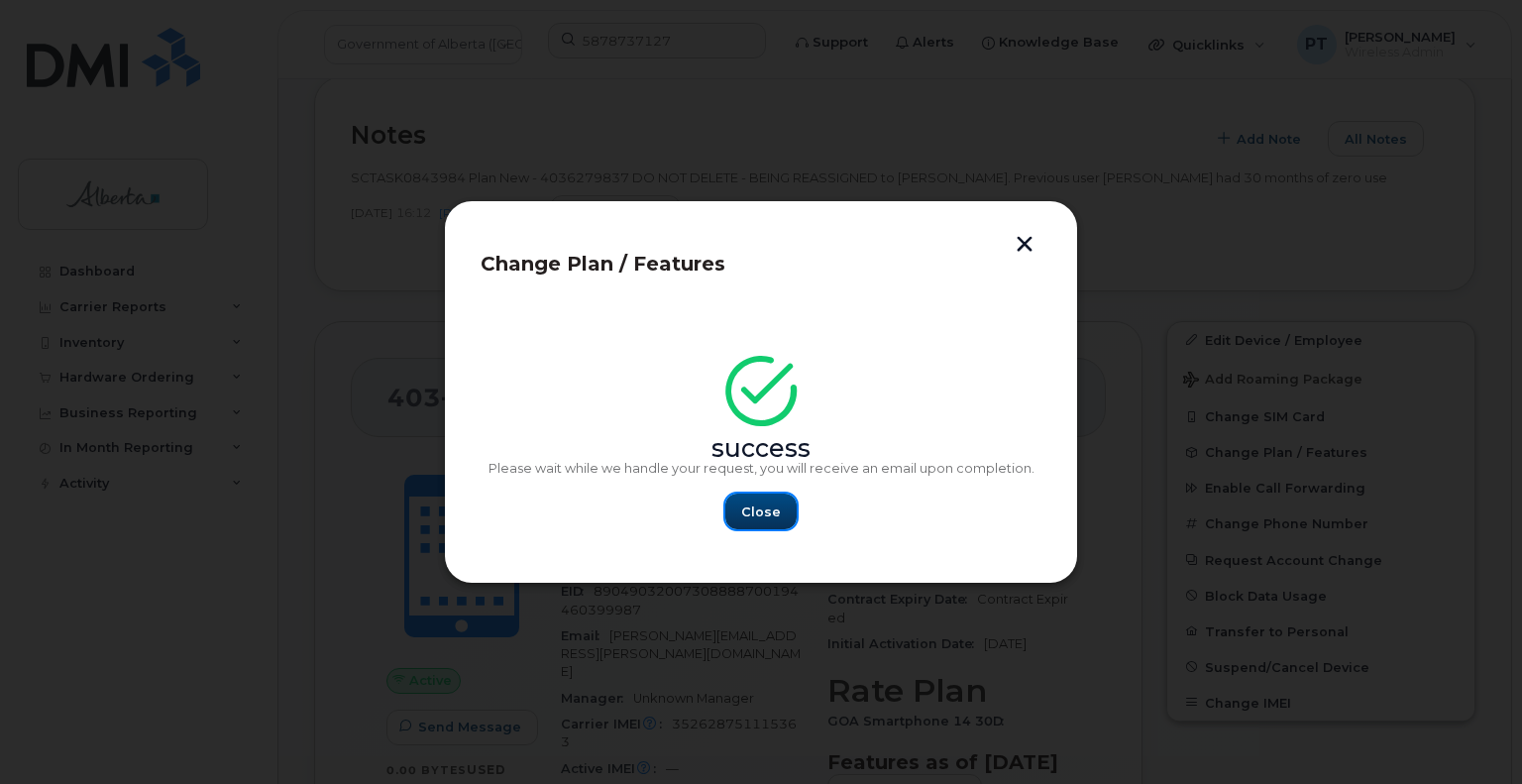
click at [764, 512] on span "Close" at bounding box center [761, 511] width 40 height 19
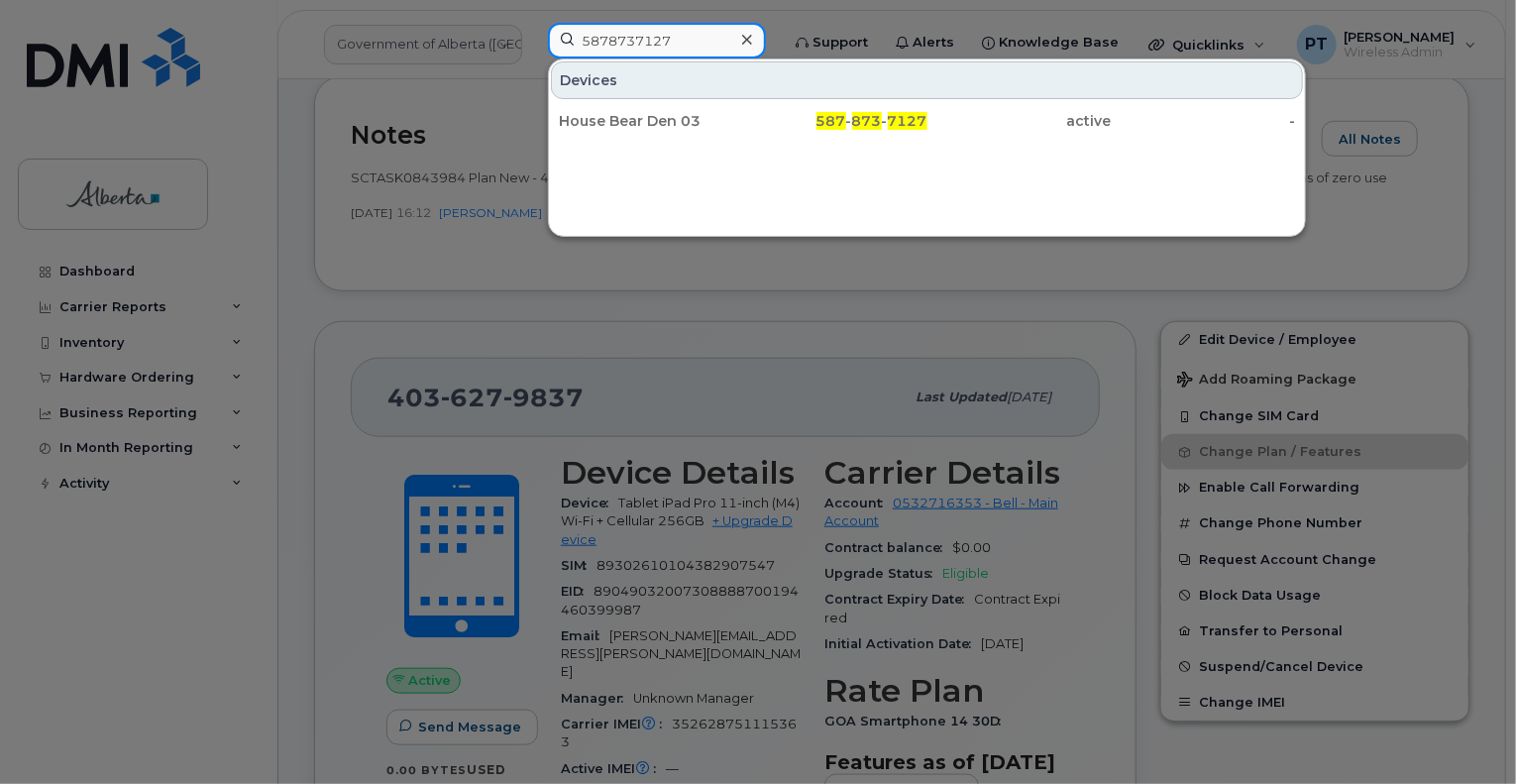
click at [634, 47] on input "5878737127" at bounding box center [656, 41] width 218 height 36
click at [637, 41] on input "5878737127" at bounding box center [656, 41] width 218 height 36
paste input "SCTASK0839148"
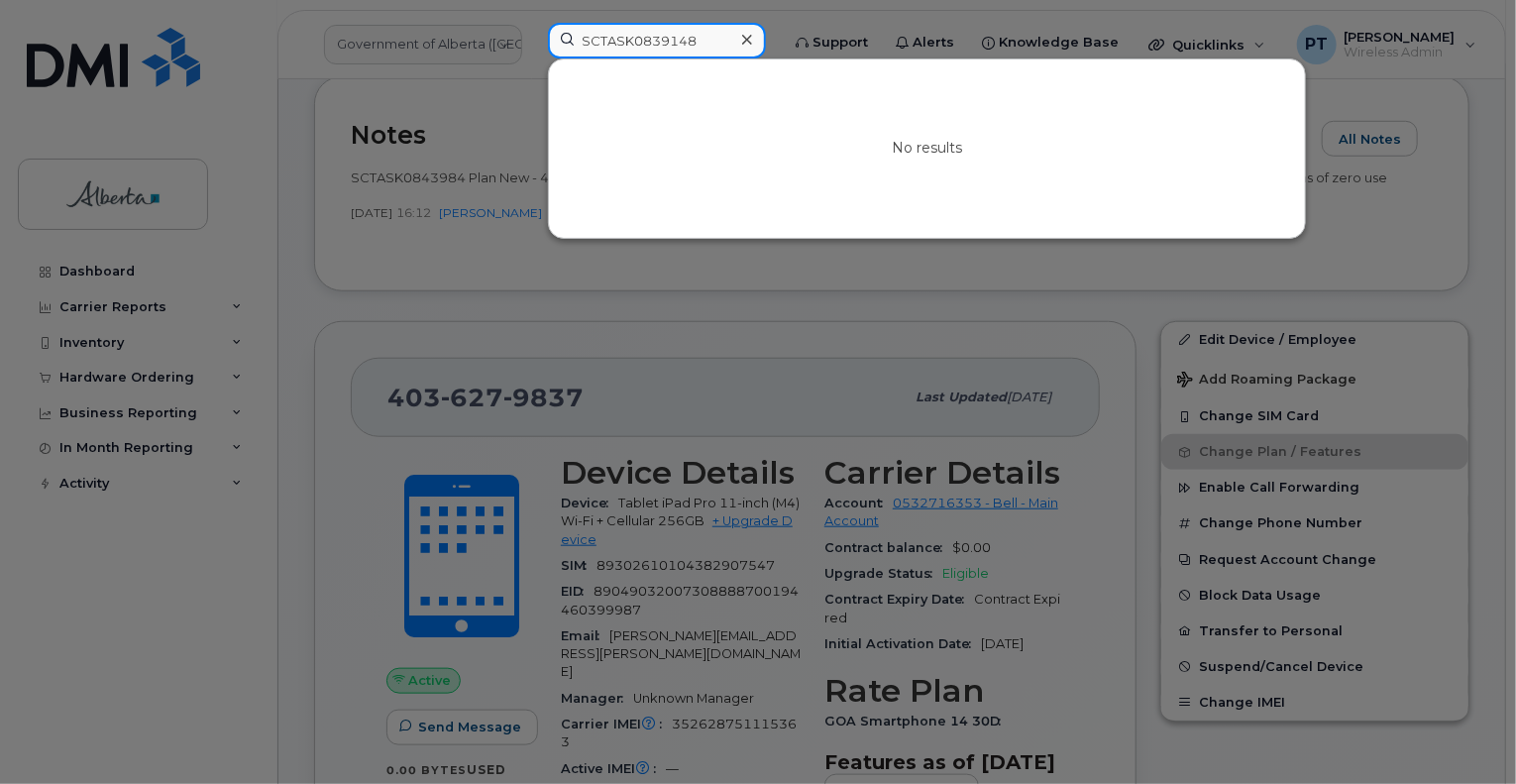
click at [642, 33] on input "SCTASK0839148" at bounding box center [656, 41] width 218 height 36
type input "SCTASK0839148"
drag, startPoint x: 763, startPoint y: 47, endPoint x: 674, endPoint y: 27, distance: 91.2
click at [753, 47] on icon at bounding box center [748, 40] width 10 height 16
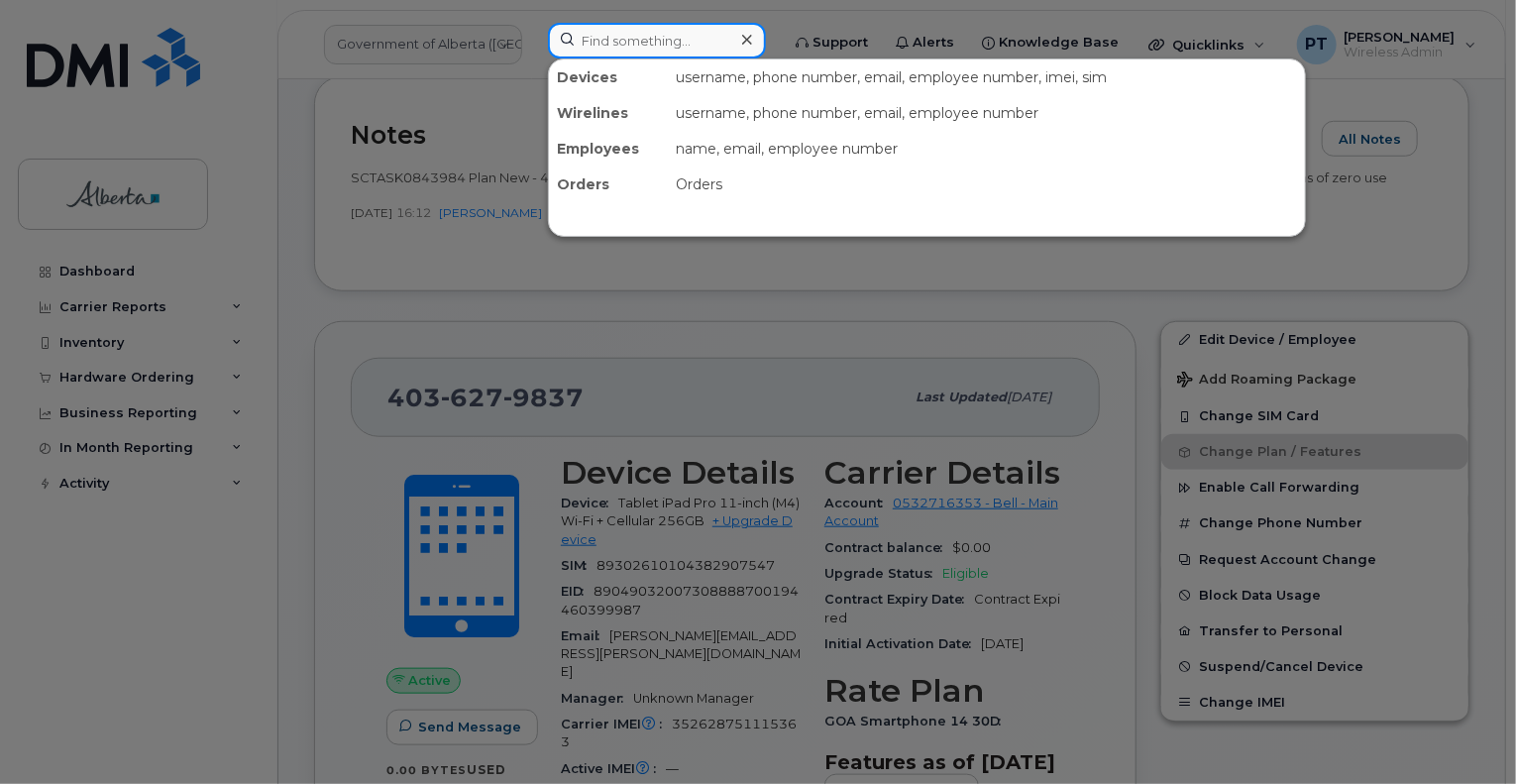
click at [640, 47] on input at bounding box center [656, 41] width 218 height 36
type input "5878304692"
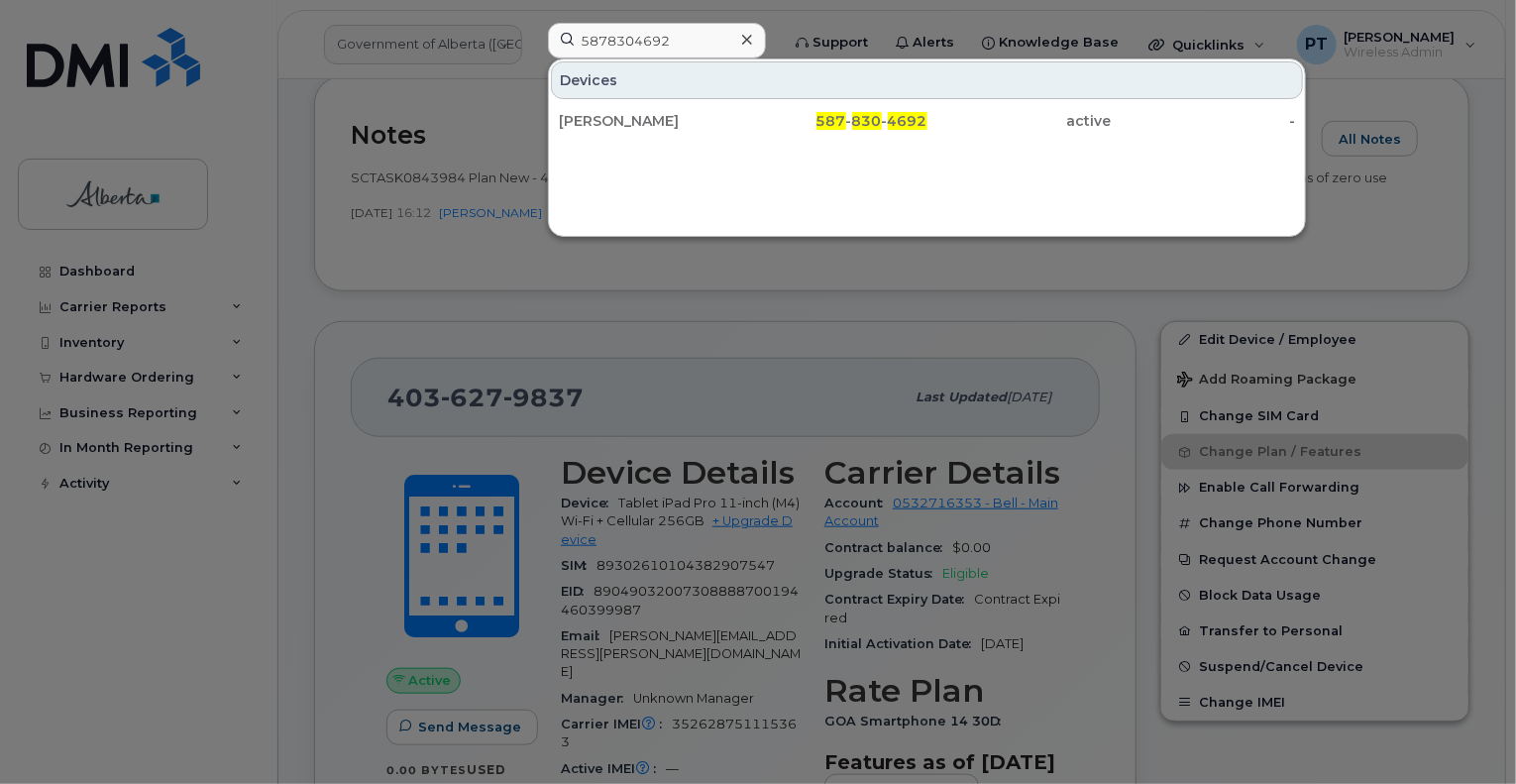
drag, startPoint x: 593, startPoint y: 122, endPoint x: 601, endPoint y: 81, distance: 41.8
click at [593, 122] on div "Peter Muras" at bounding box center [650, 121] width 184 height 20
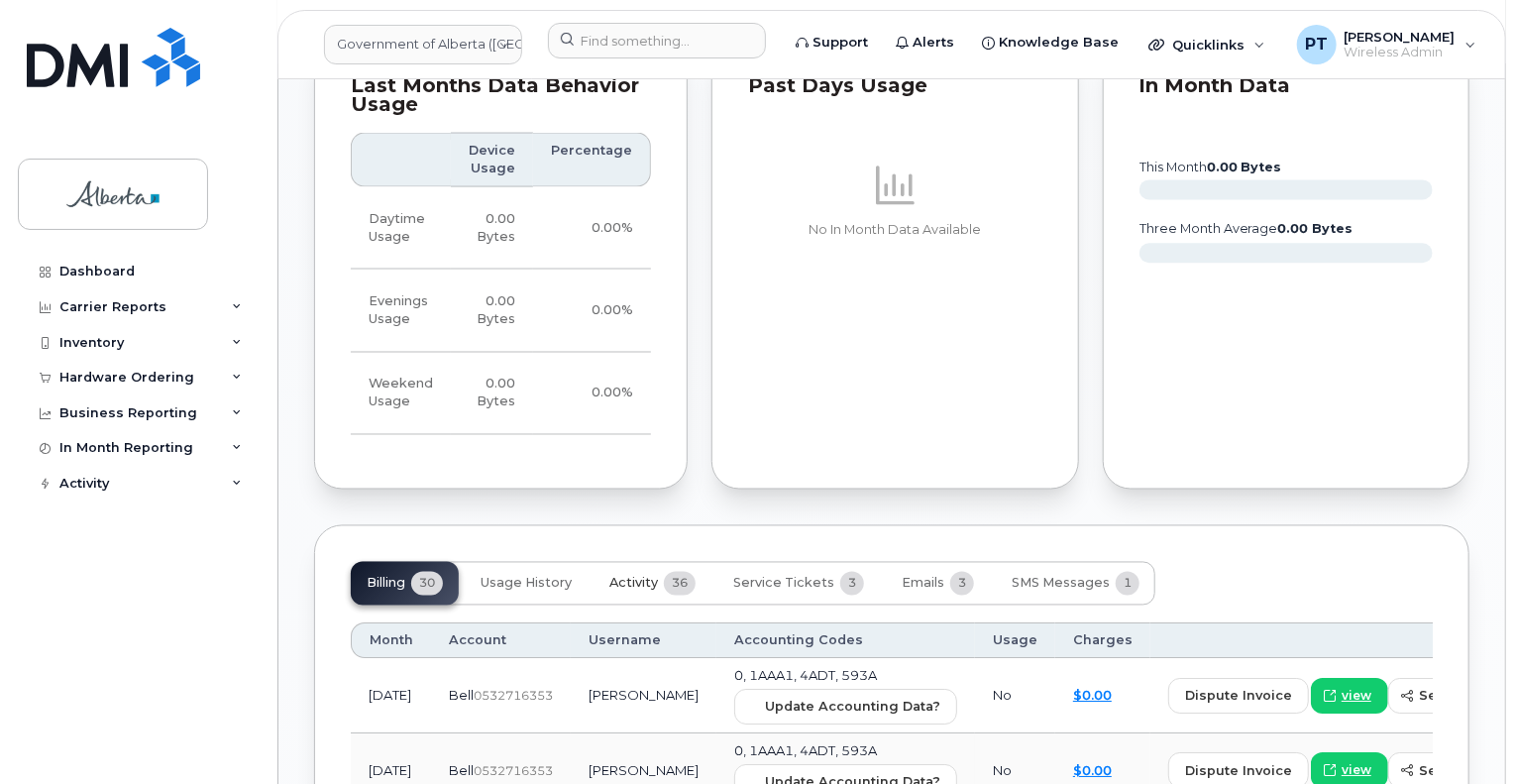
scroll to position [1684, 0]
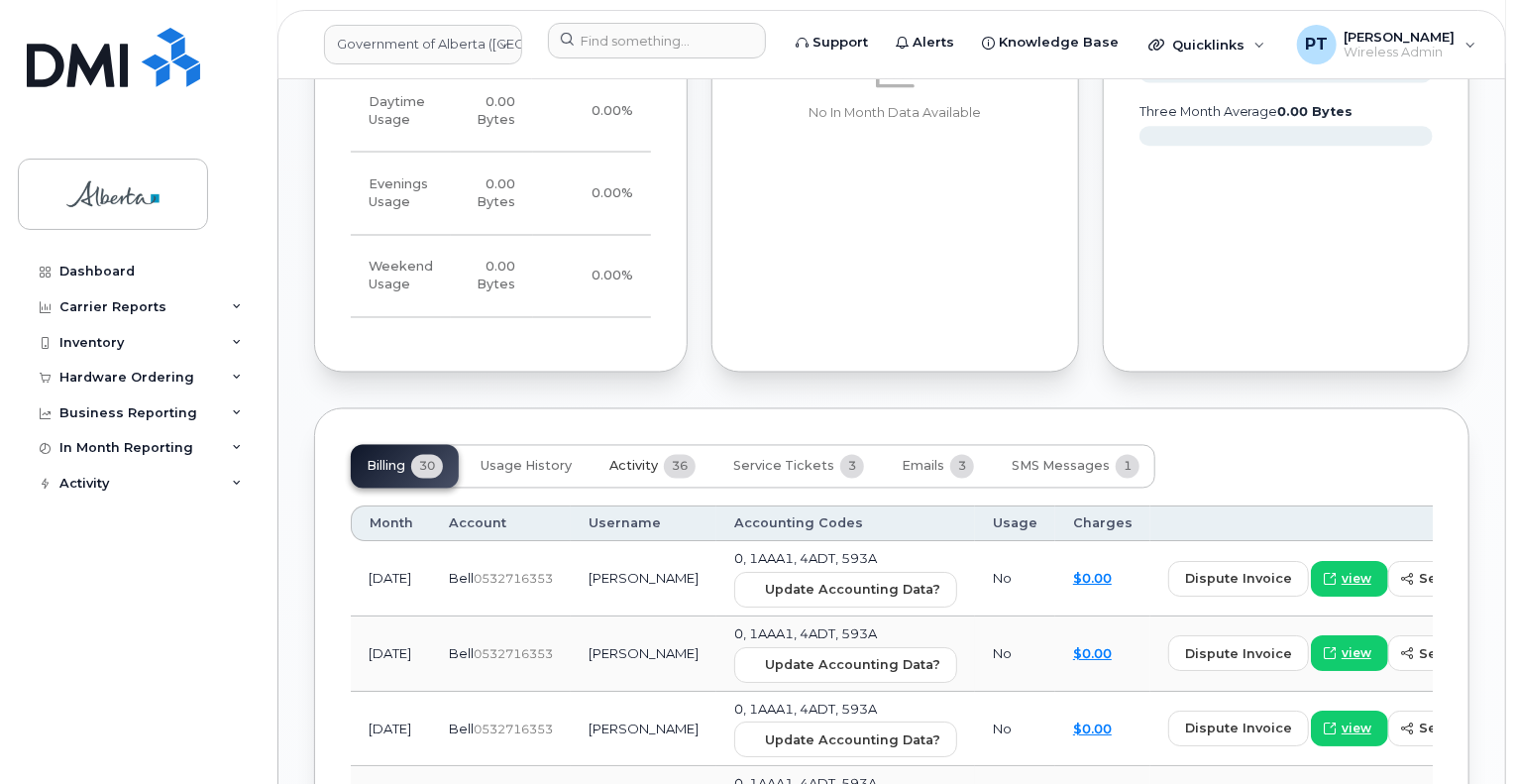
click at [640, 459] on span "Activity" at bounding box center [633, 467] width 49 height 16
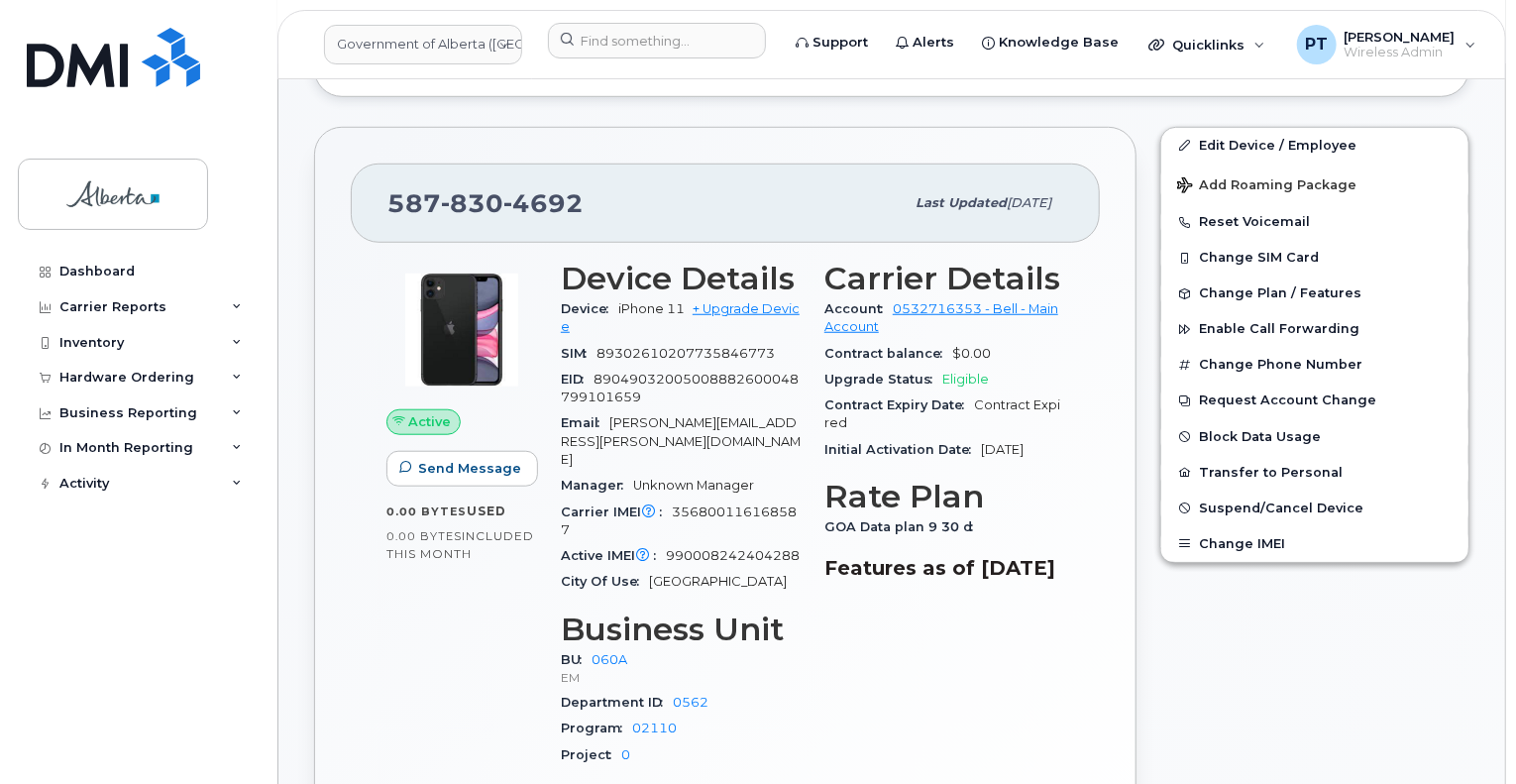
scroll to position [694, 0]
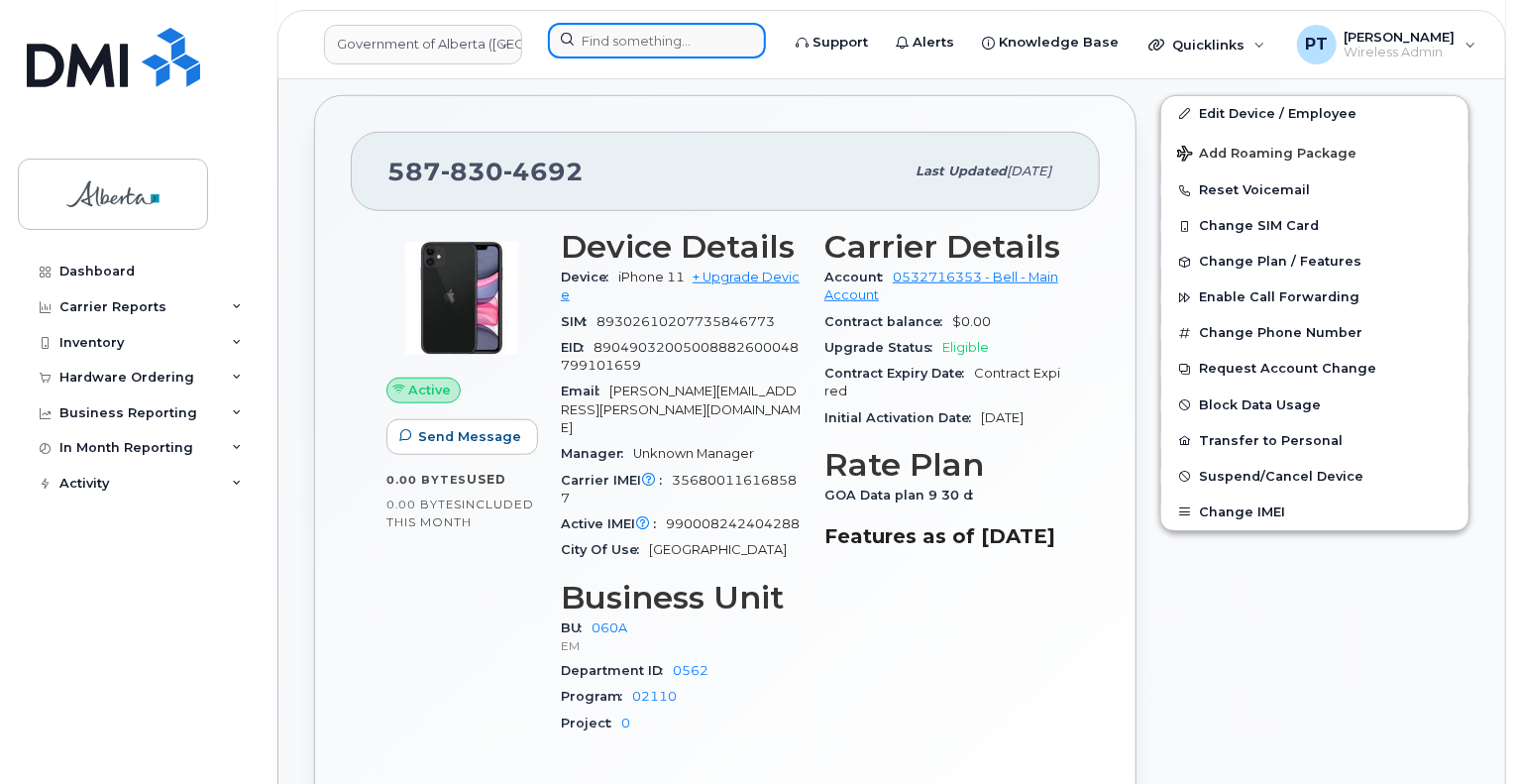
click at [644, 40] on input at bounding box center [656, 41] width 218 height 36
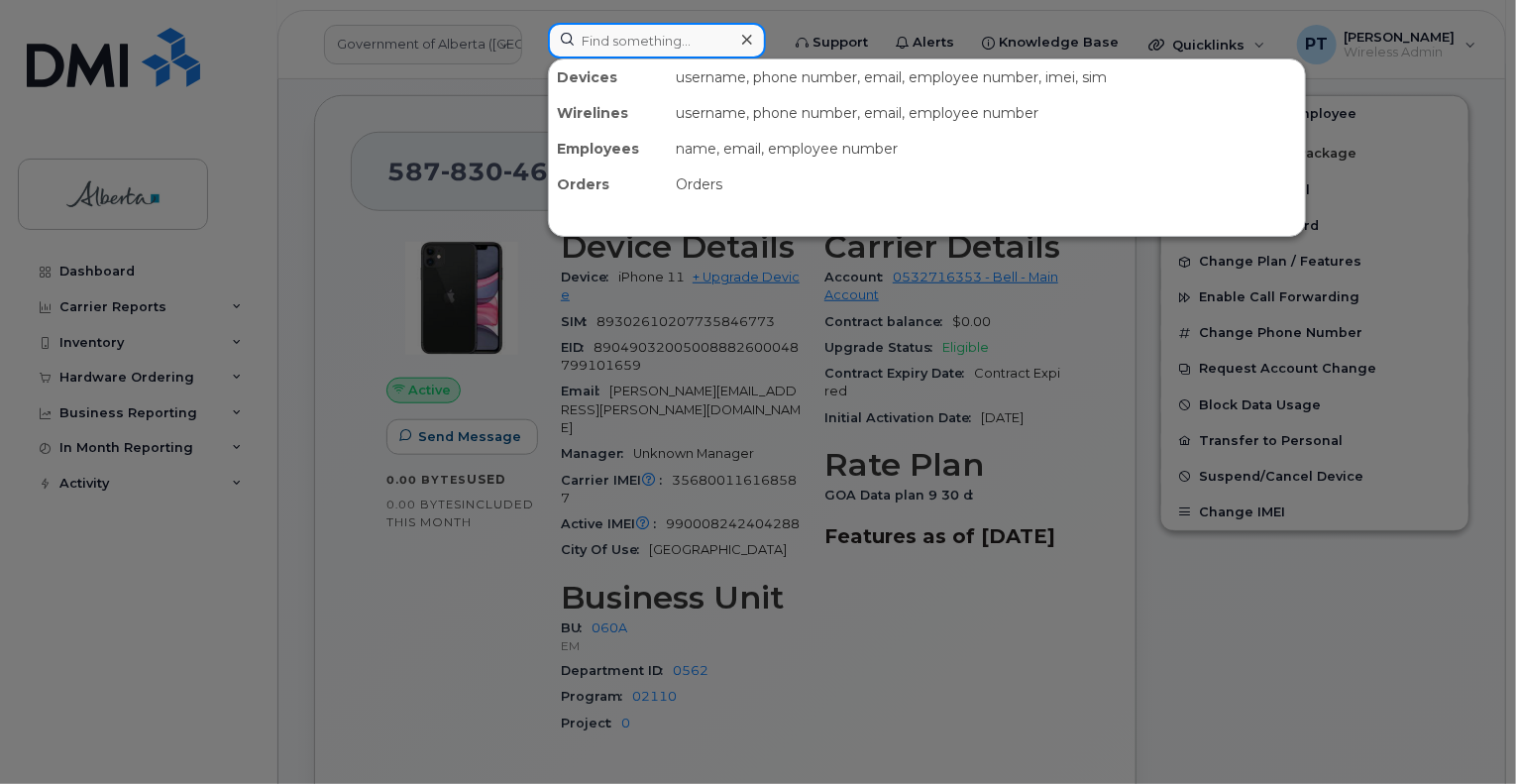
paste input "7808128366"
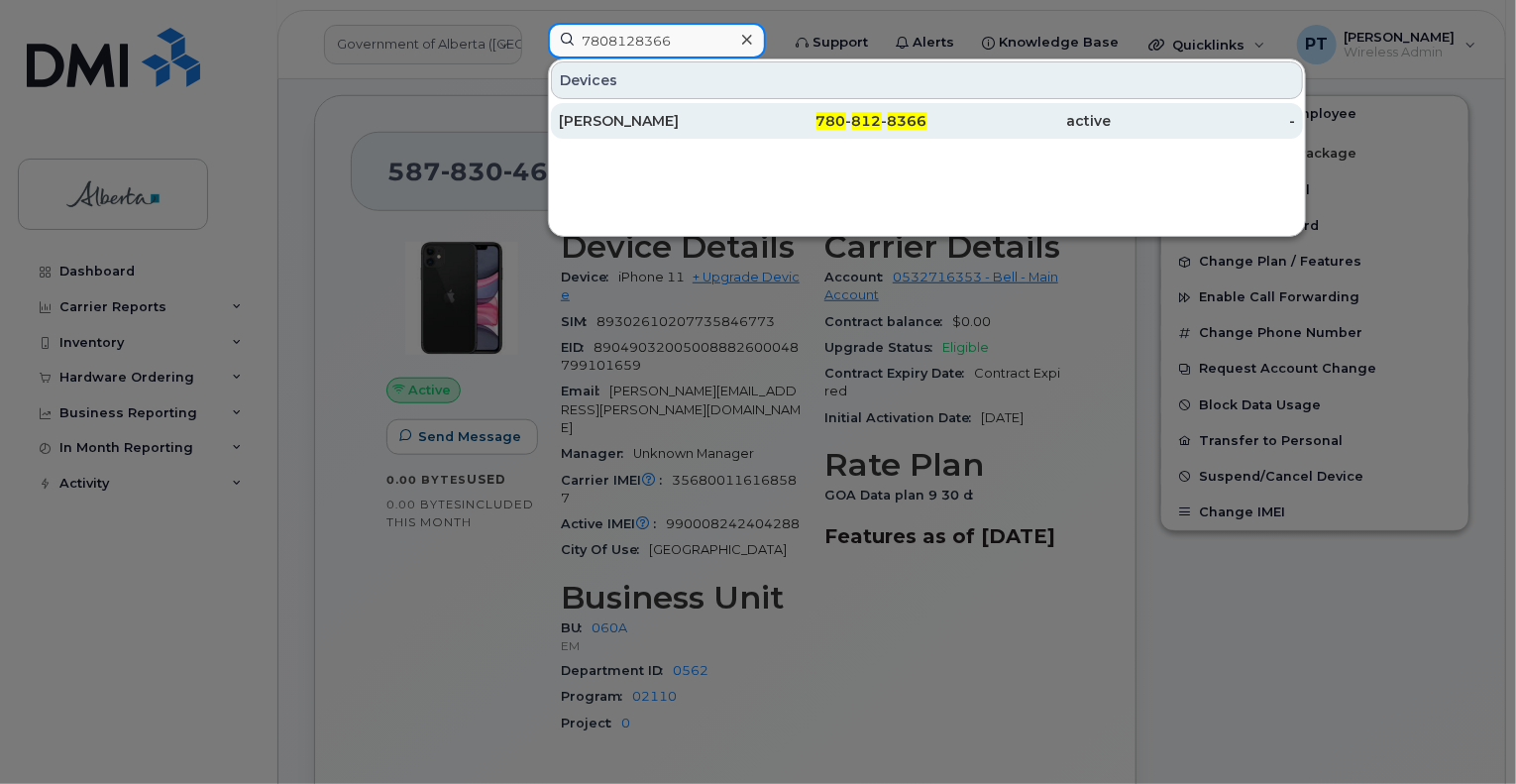
type input "7808128366"
click at [590, 118] on div "Harvey Pollock" at bounding box center [650, 121] width 184 height 20
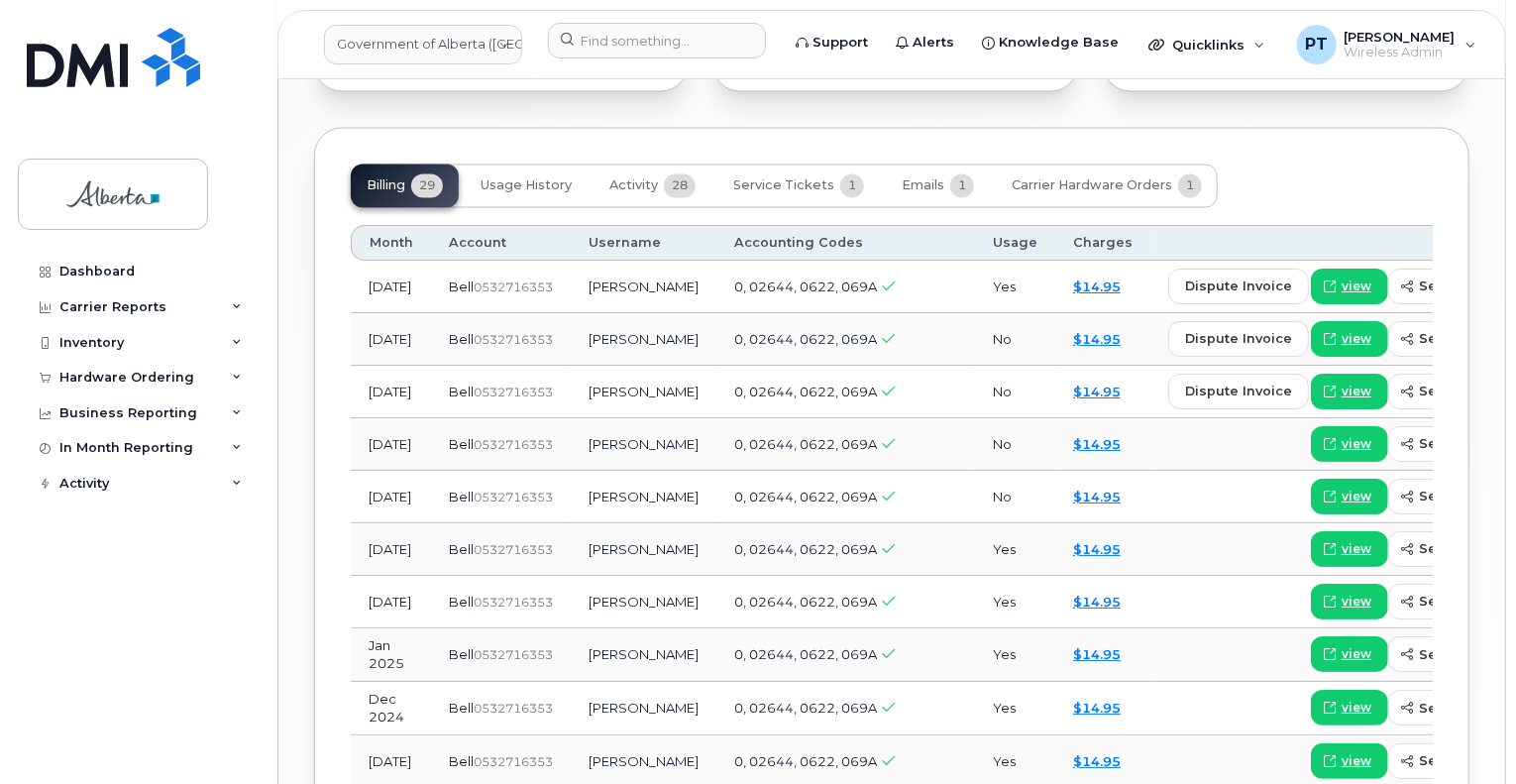
scroll to position [1684, 0]
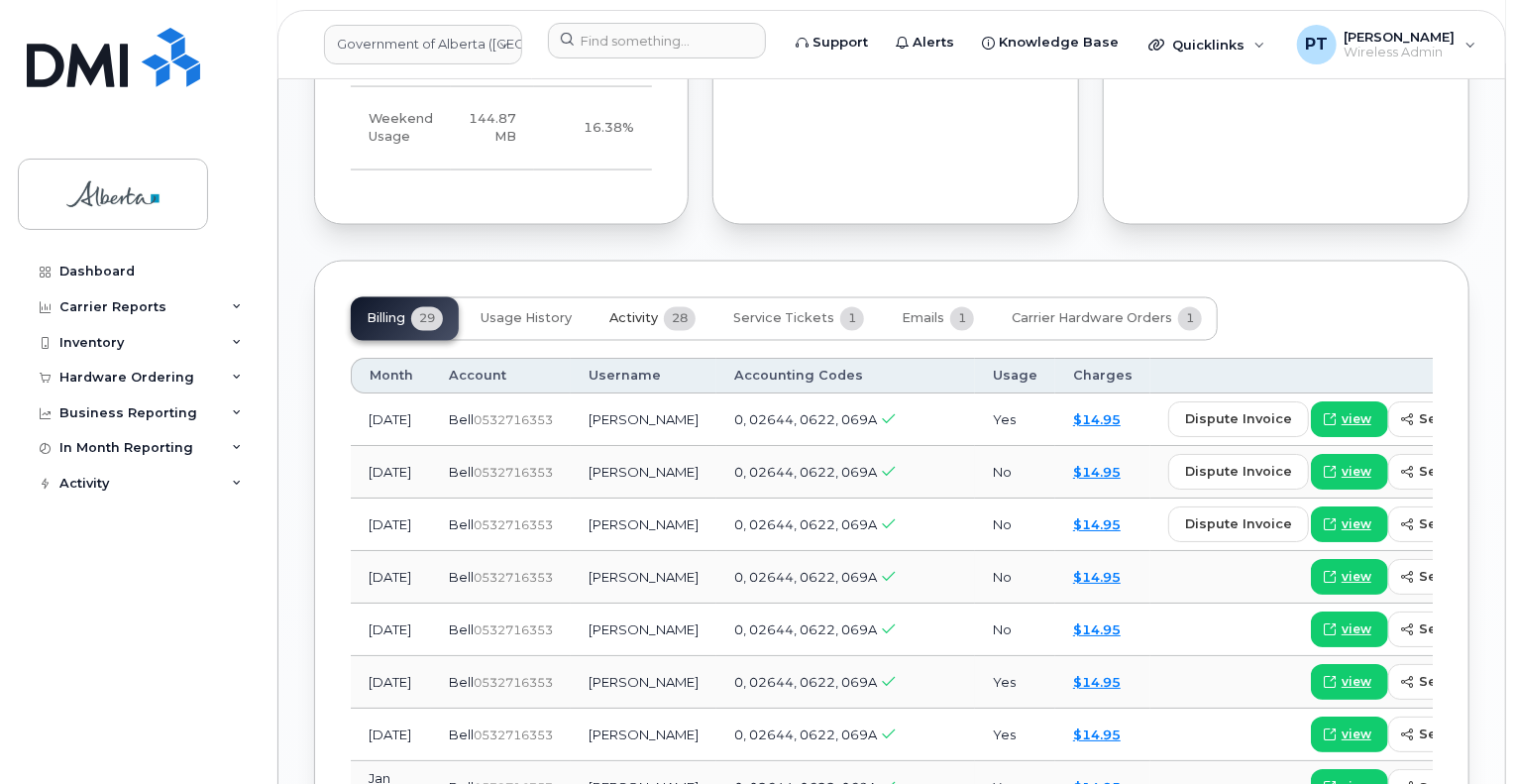
drag, startPoint x: 627, startPoint y: 280, endPoint x: 606, endPoint y: 302, distance: 30.4
click at [627, 311] on span "Activity" at bounding box center [633, 319] width 49 height 16
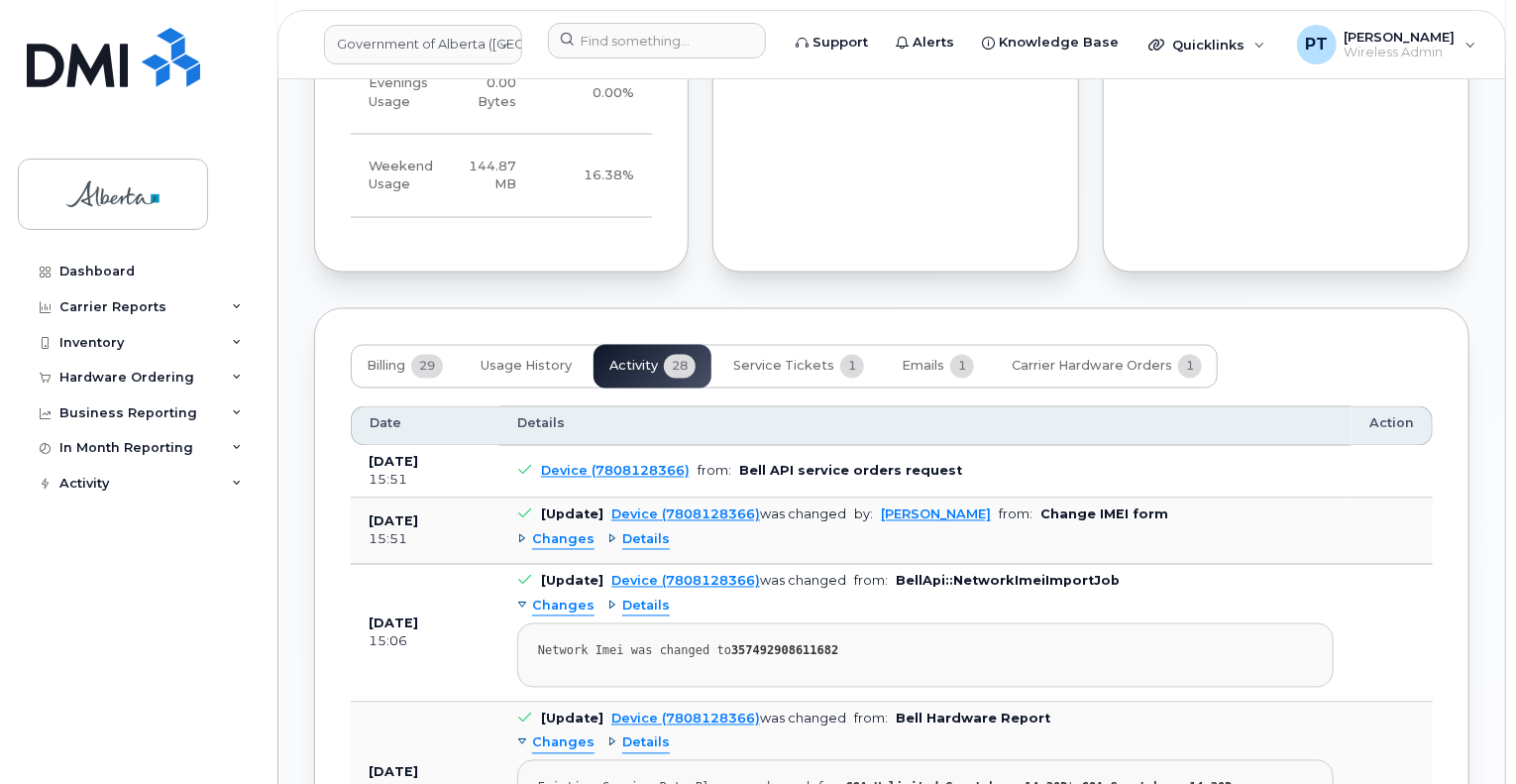
scroll to position [1585, 0]
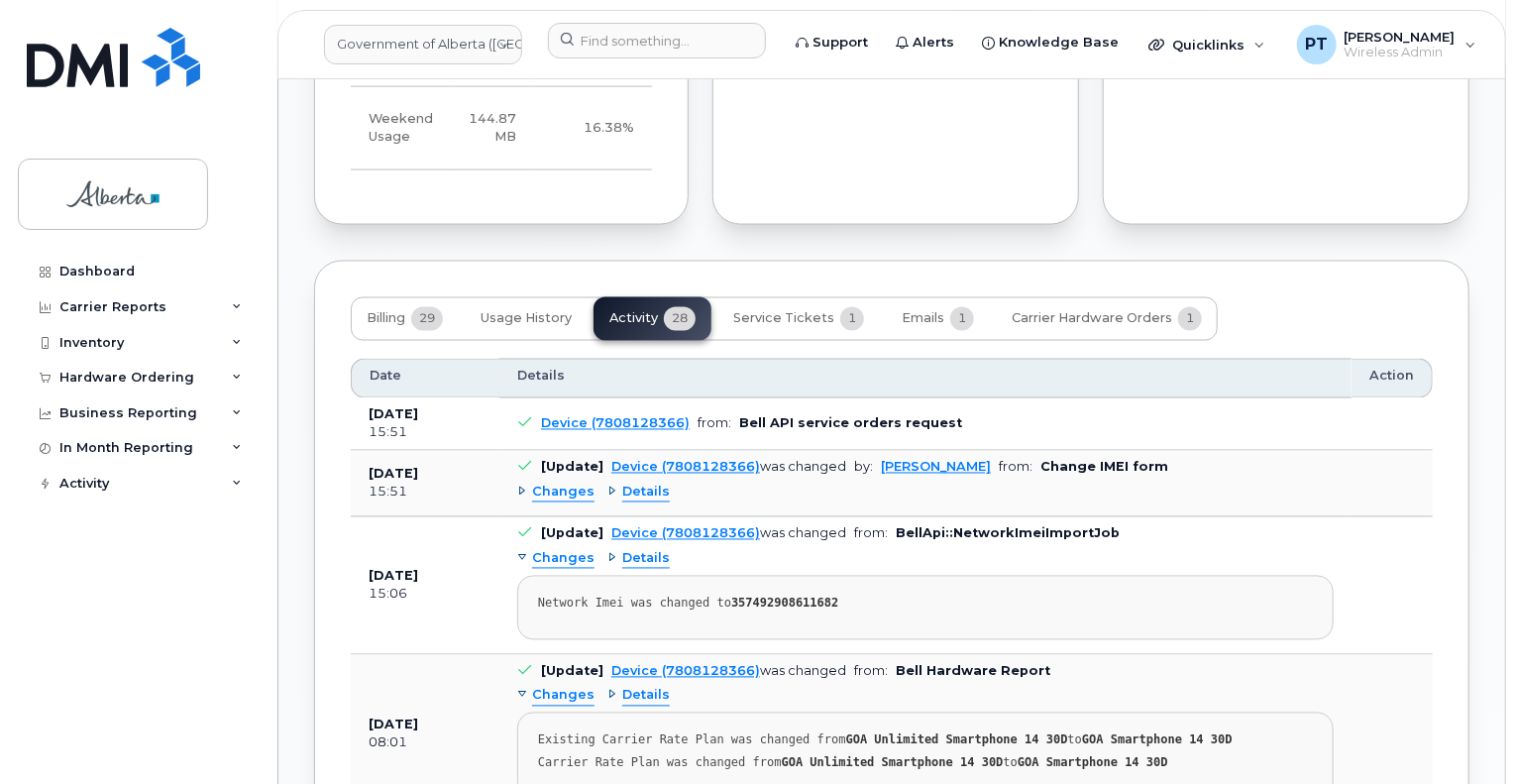
click at [558, 484] on span "Changes" at bounding box center [563, 493] width 63 height 19
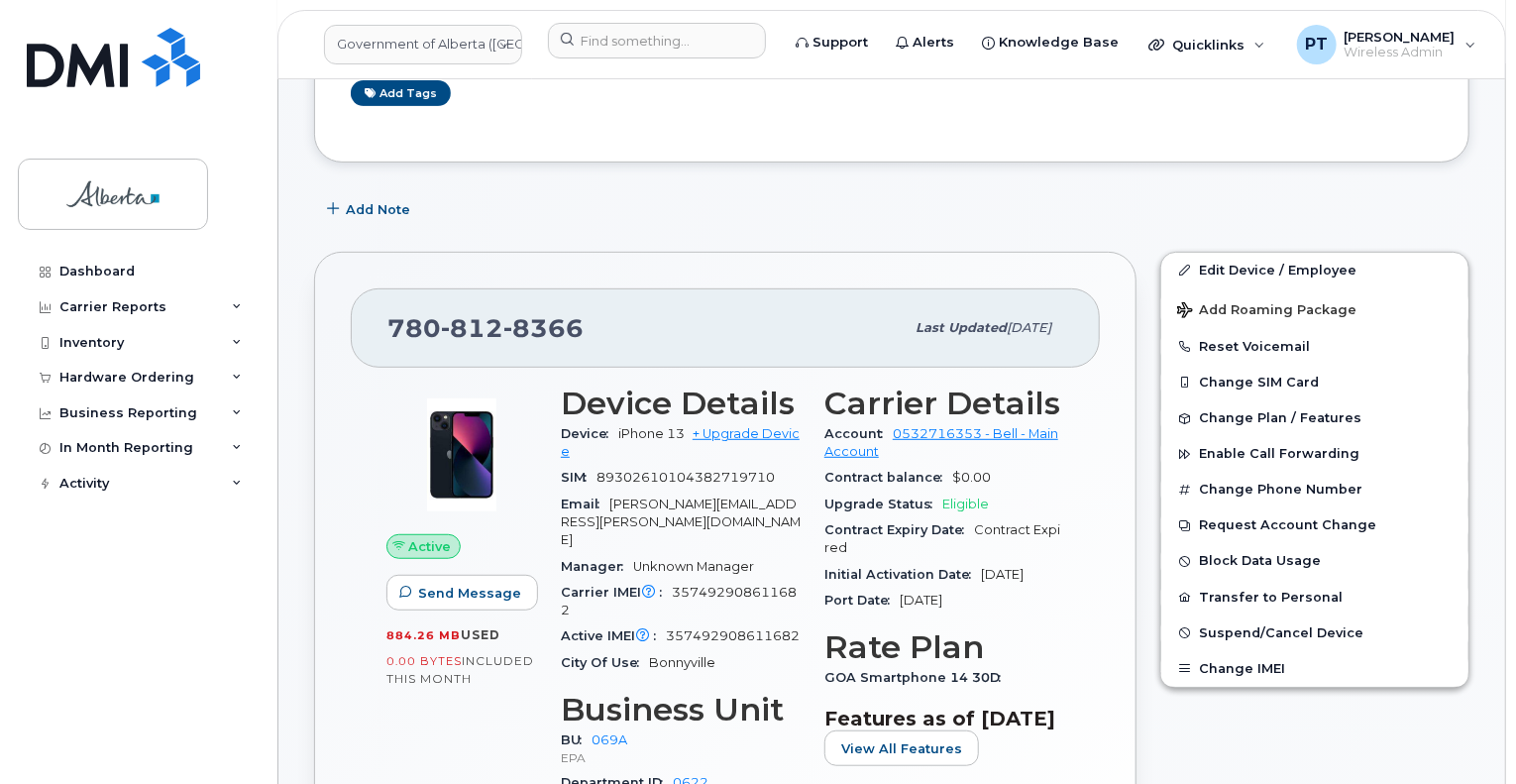
scroll to position [495, 0]
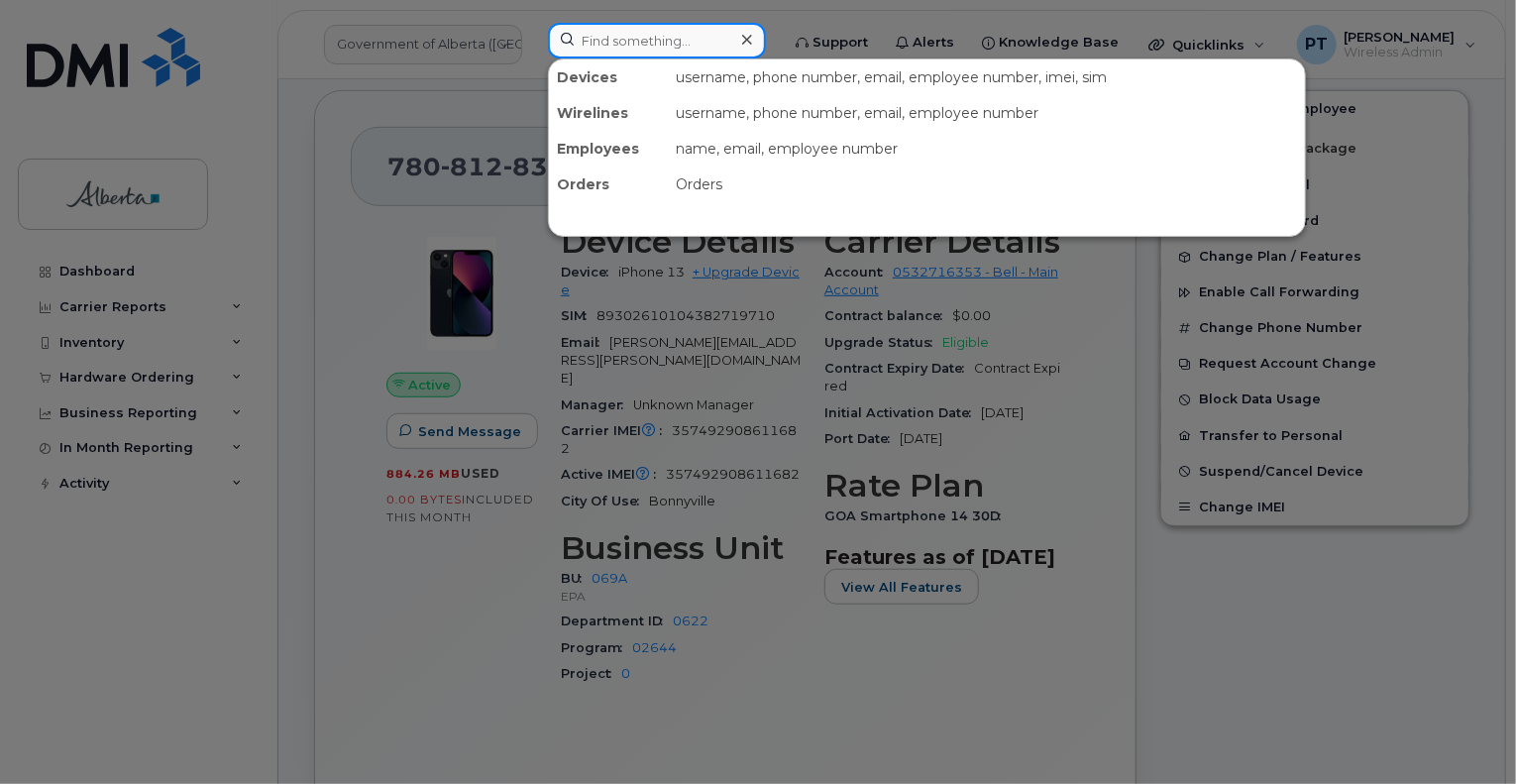
click at [636, 35] on input at bounding box center [656, 41] width 218 height 36
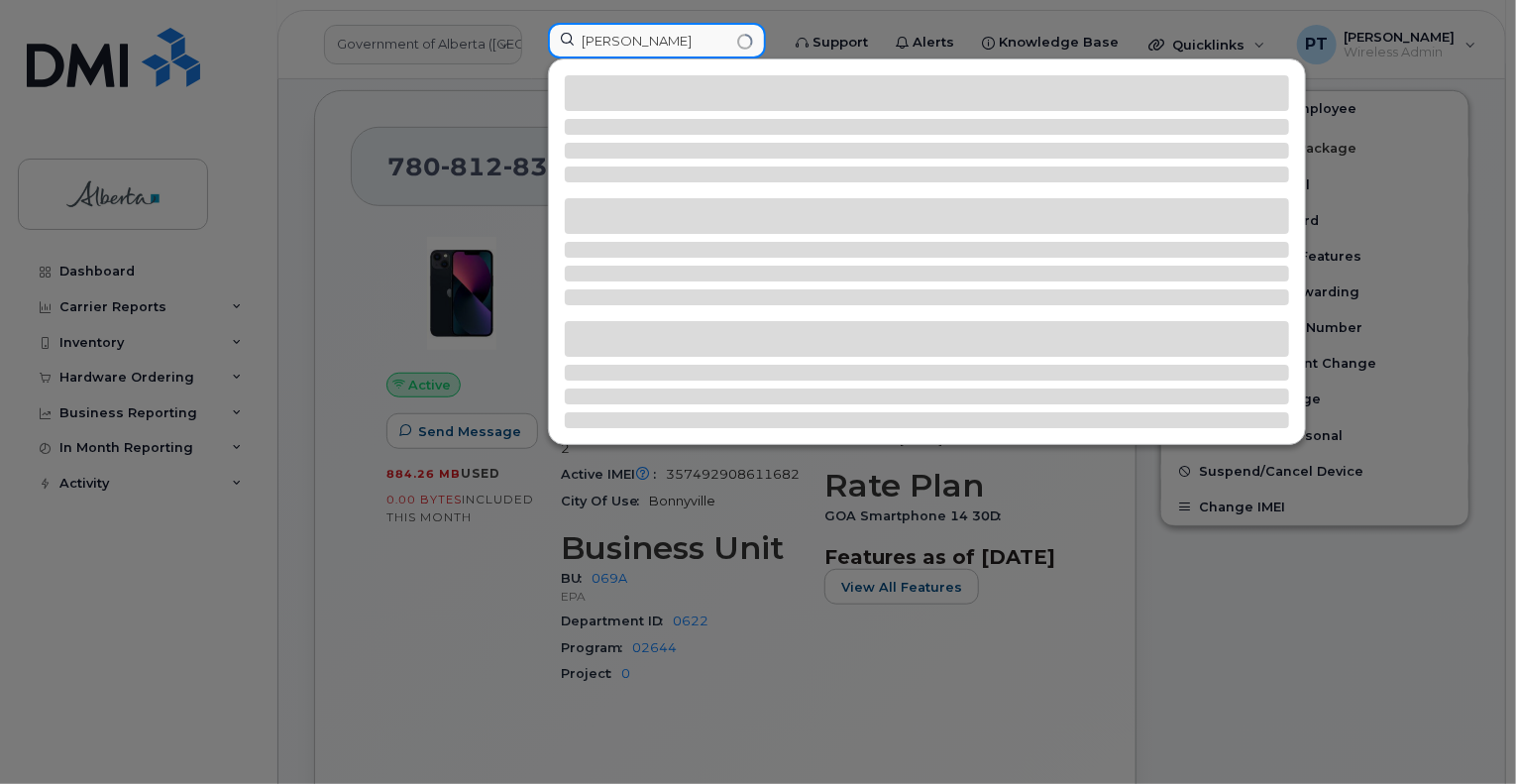
type input "bill patterson"
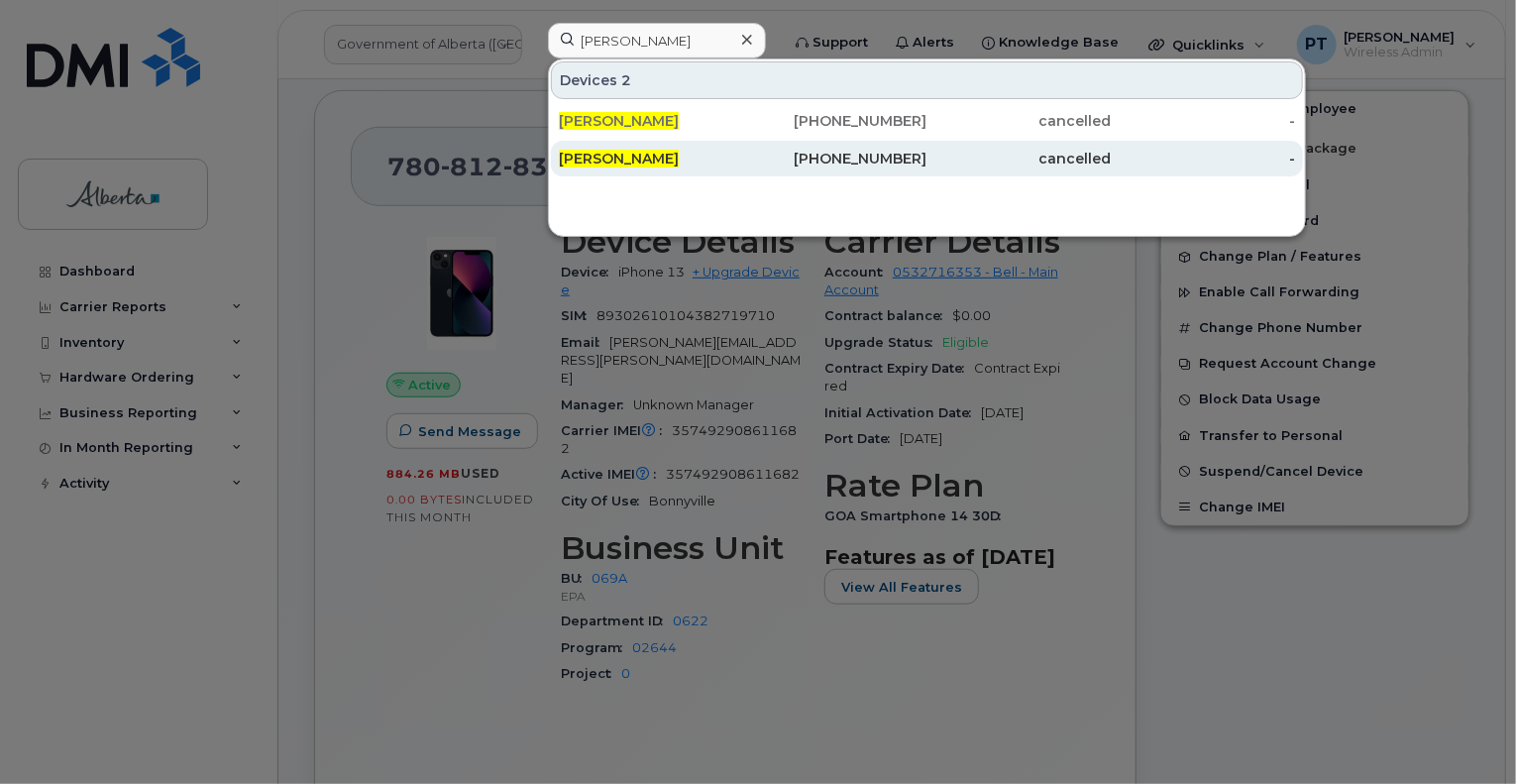
click at [573, 162] on span "Bill Patterson" at bounding box center [618, 159] width 120 height 18
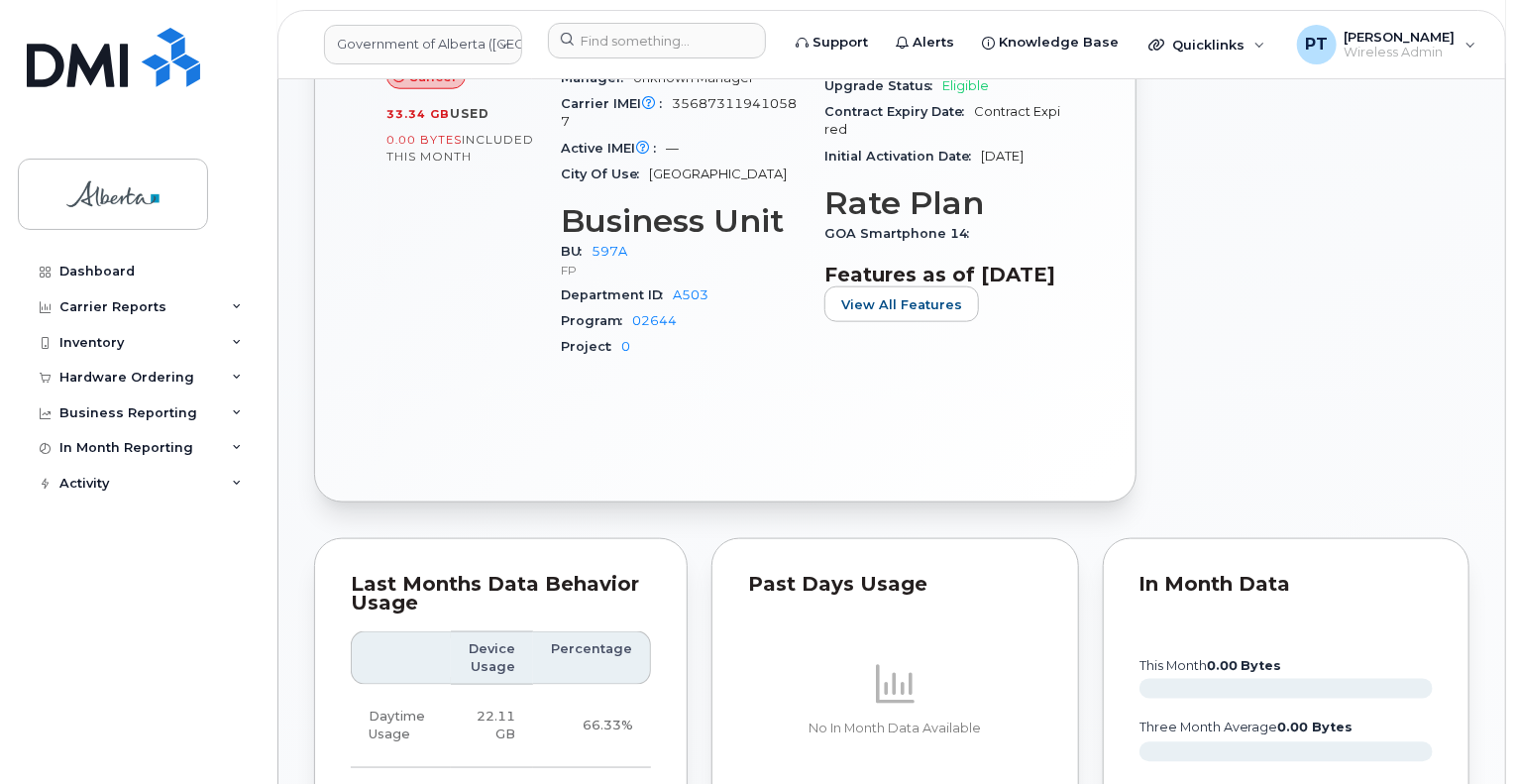
scroll to position [793, 0]
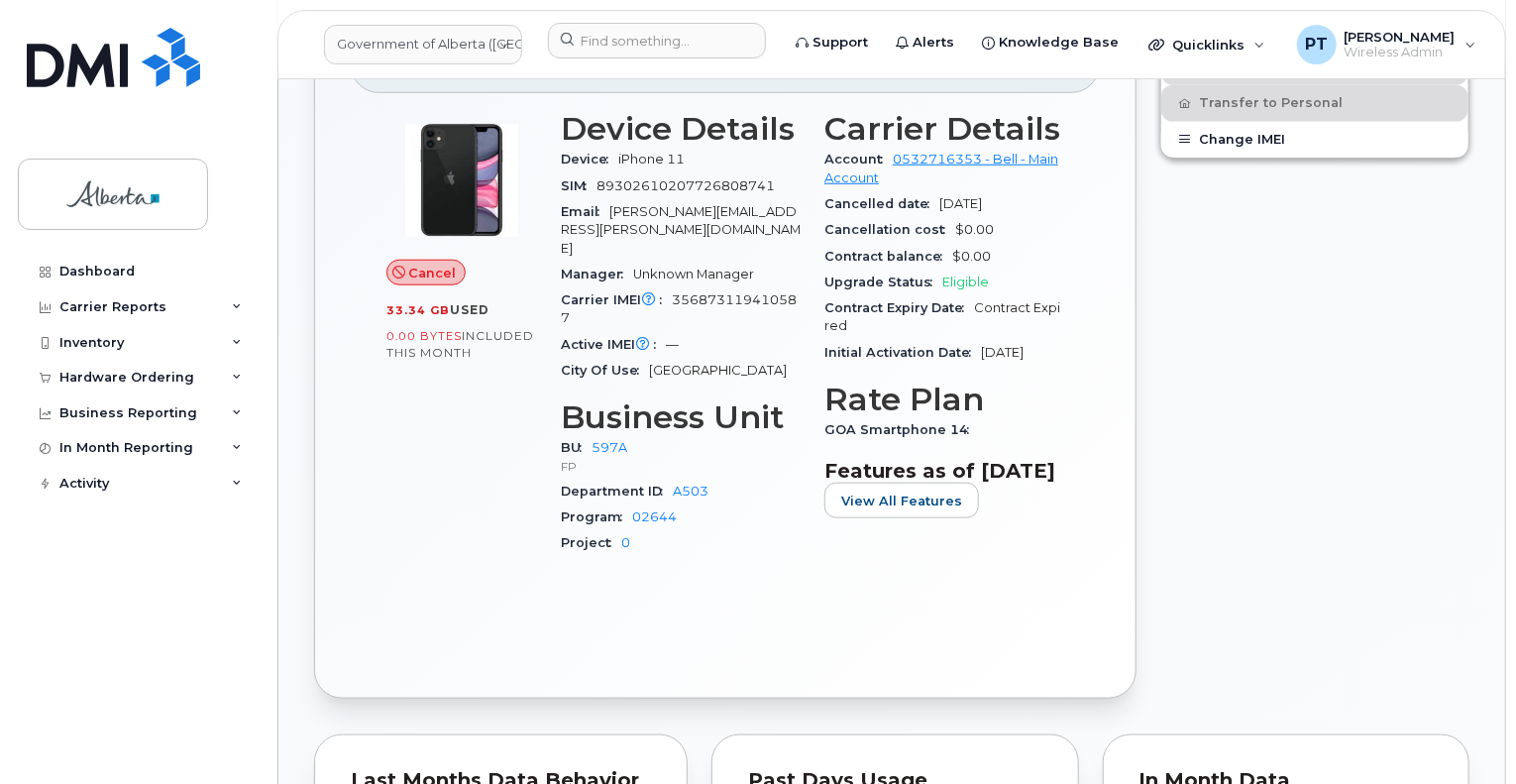
click at [737, 292] on span "356873119410587" at bounding box center [678, 308] width 236 height 33
copy span "356873119410587"
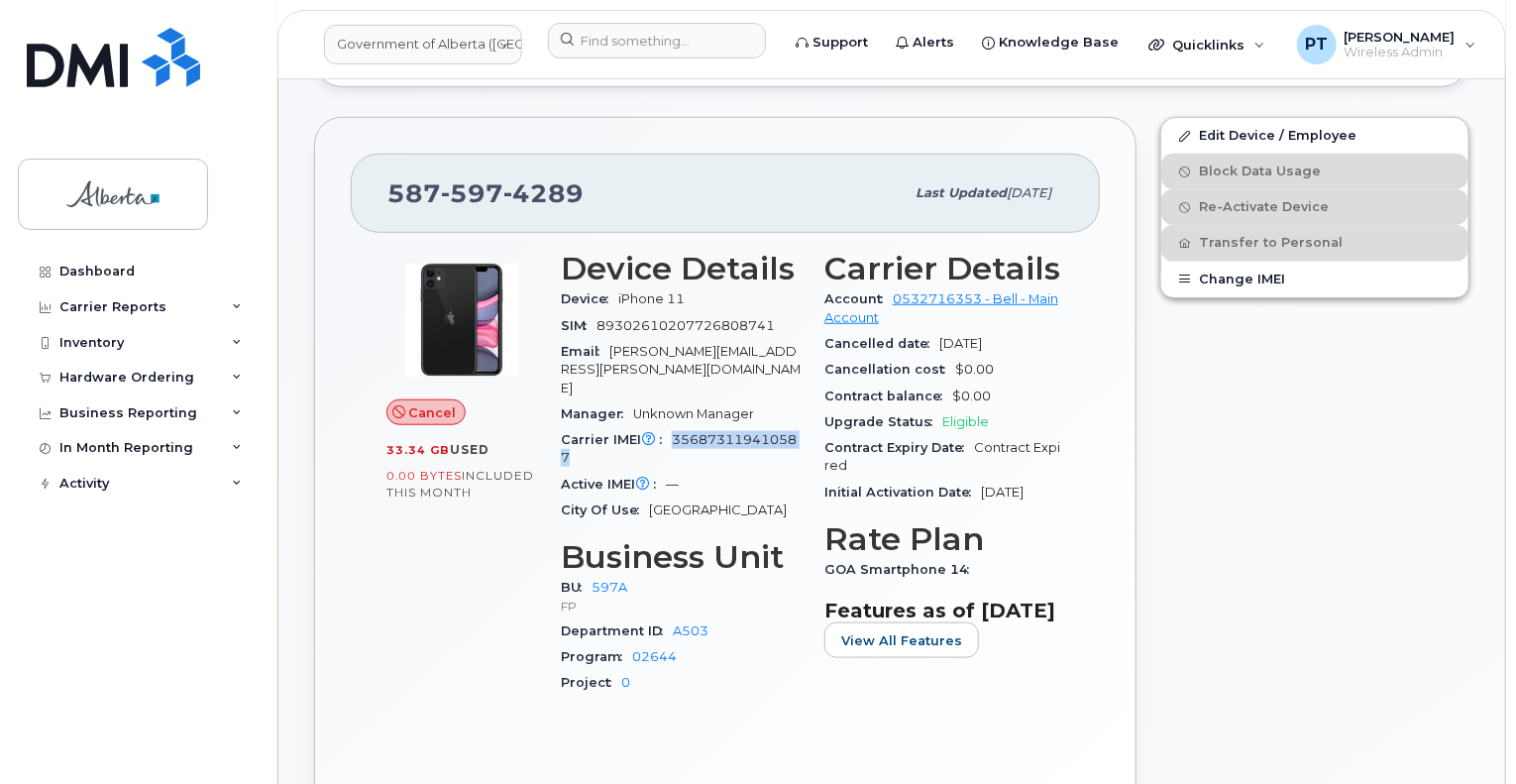
scroll to position [594, 0]
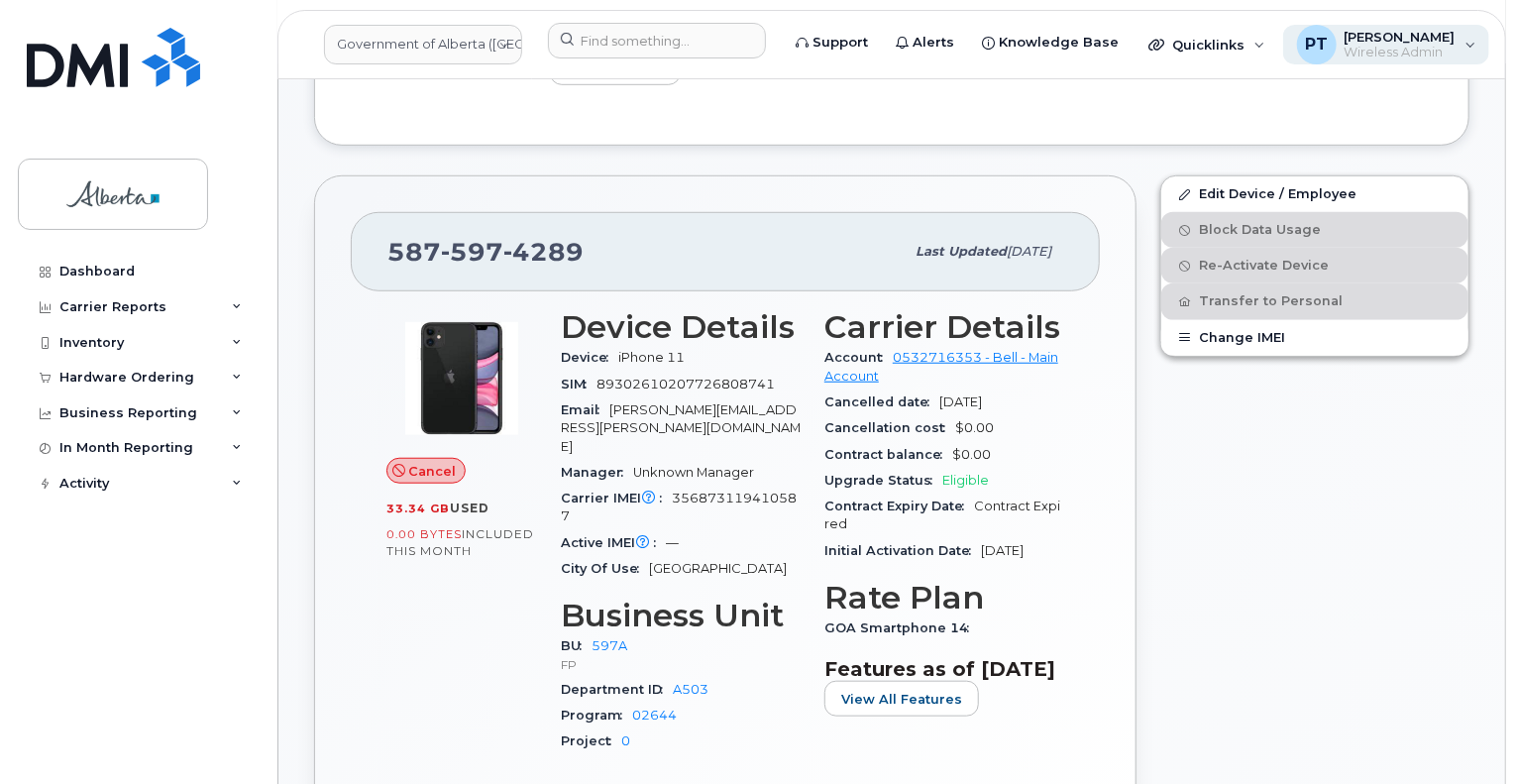
click at [1368, 45] on span "Wireless Admin" at bounding box center [1401, 53] width 111 height 16
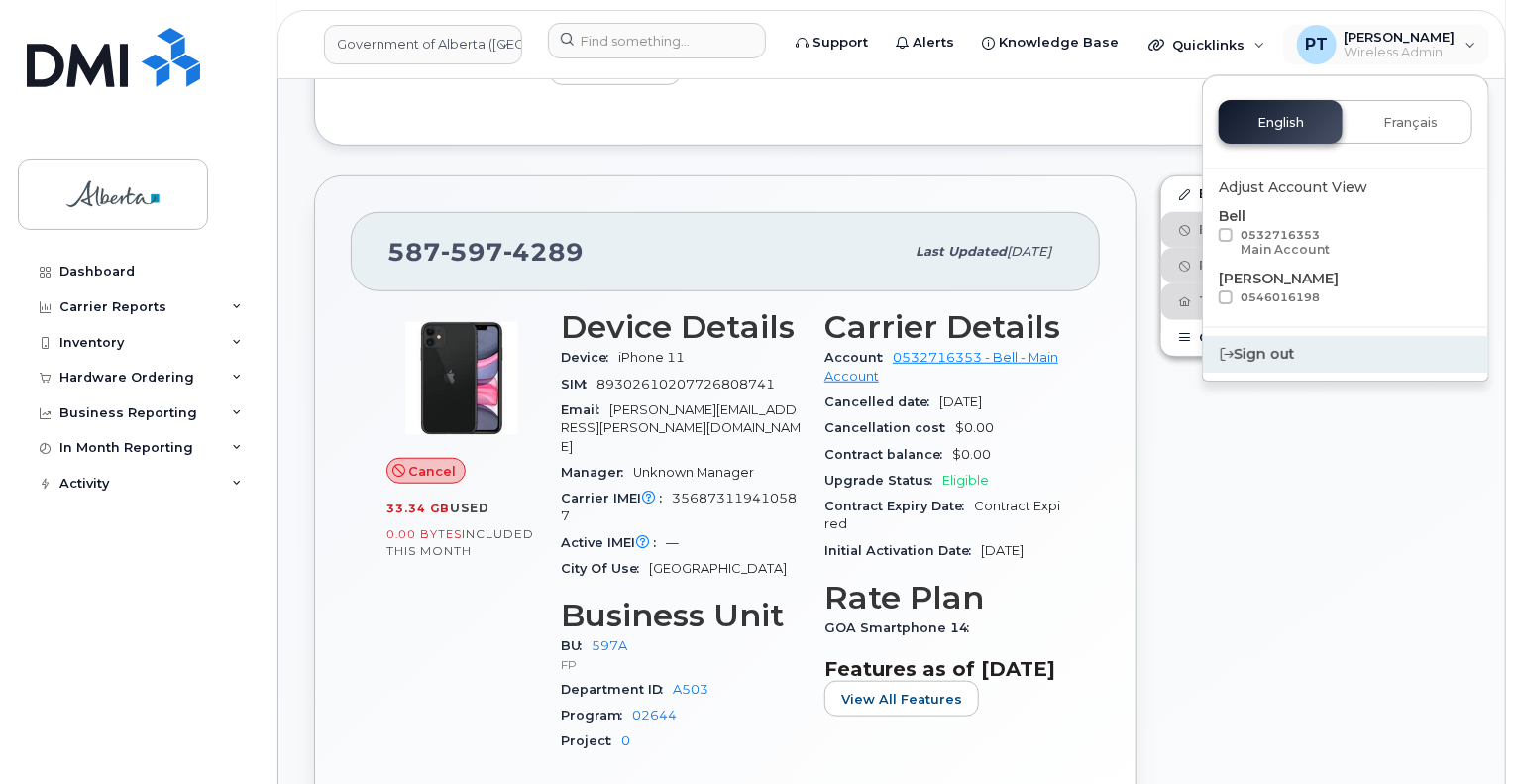
click at [1249, 359] on div "Sign out" at bounding box center [1345, 354] width 285 height 37
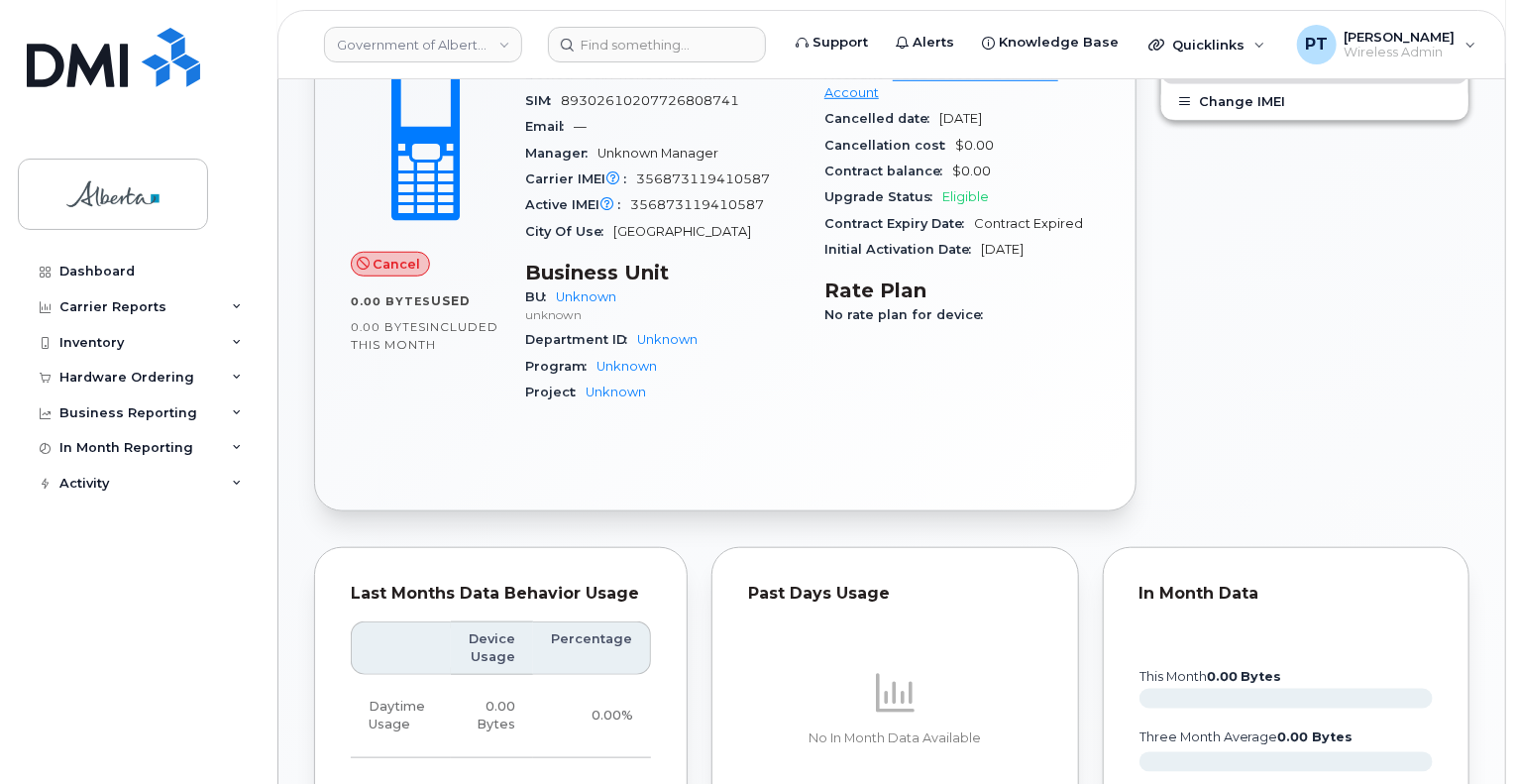
scroll to position [484, 0]
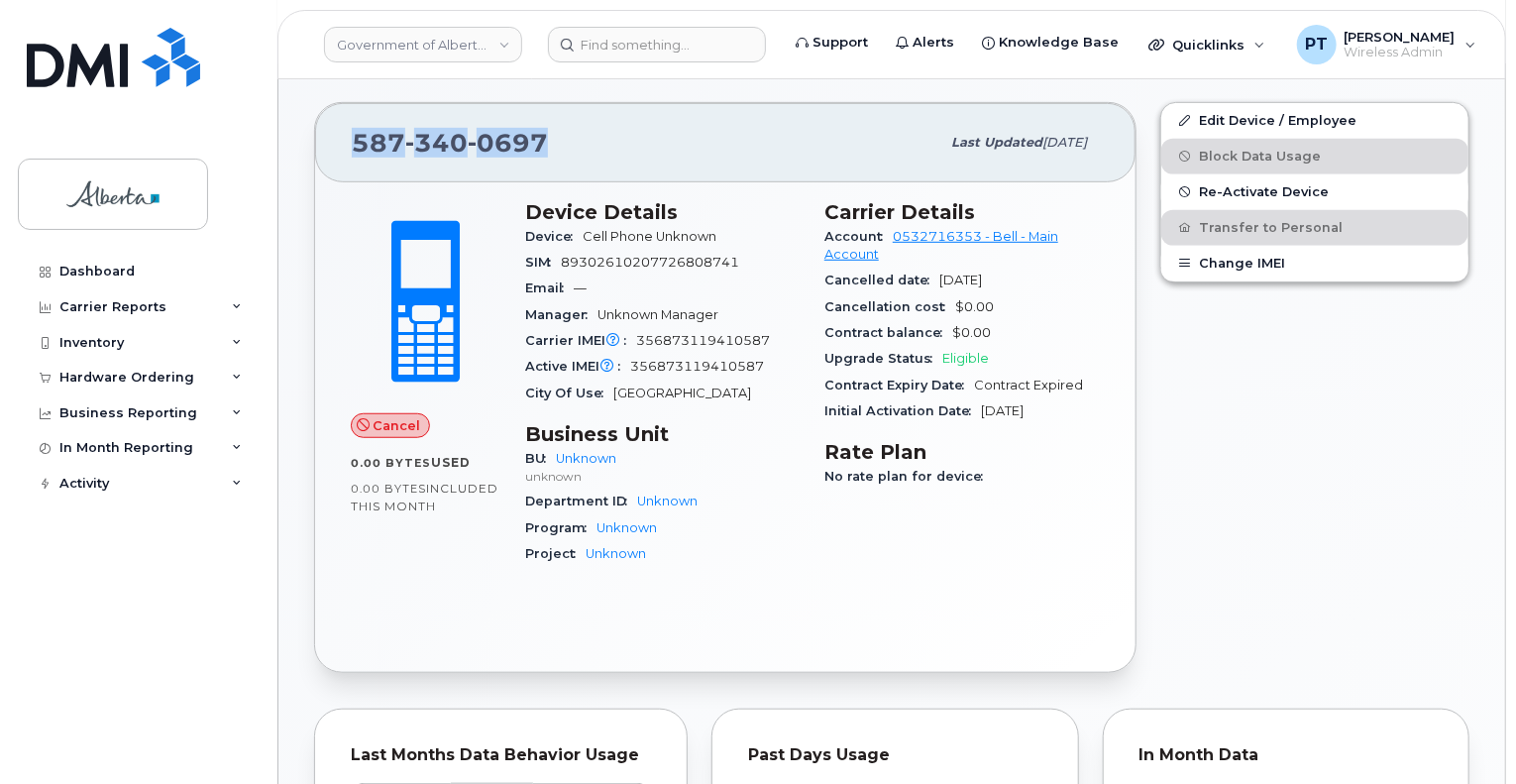
drag, startPoint x: 544, startPoint y: 112, endPoint x: 349, endPoint y: 123, distance: 195.3
click at [349, 123] on div "[PHONE_NUMBER] Last updated [DATE]" at bounding box center [725, 143] width 820 height 79
copy span "[PHONE_NUMBER]"
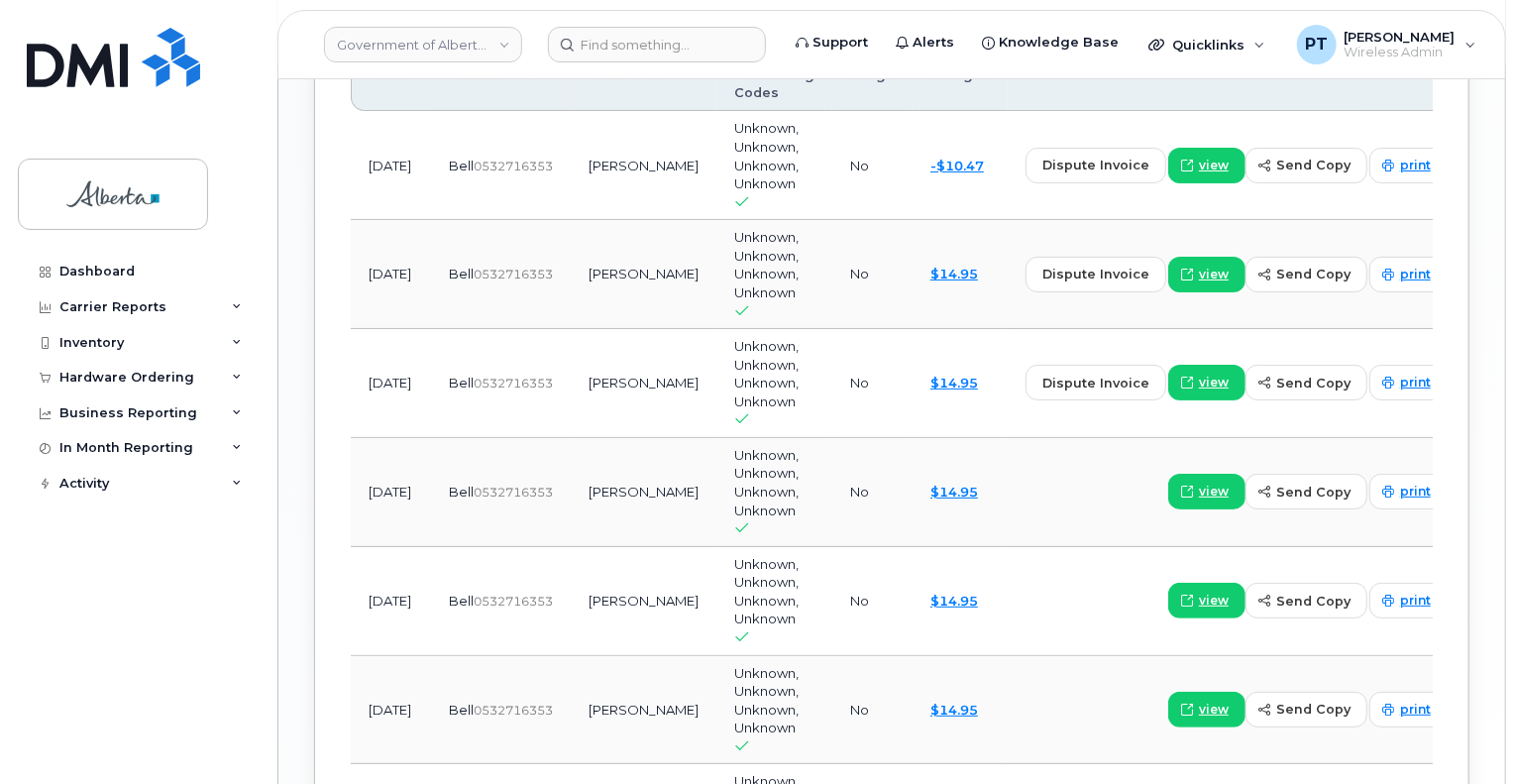
scroll to position [1772, 0]
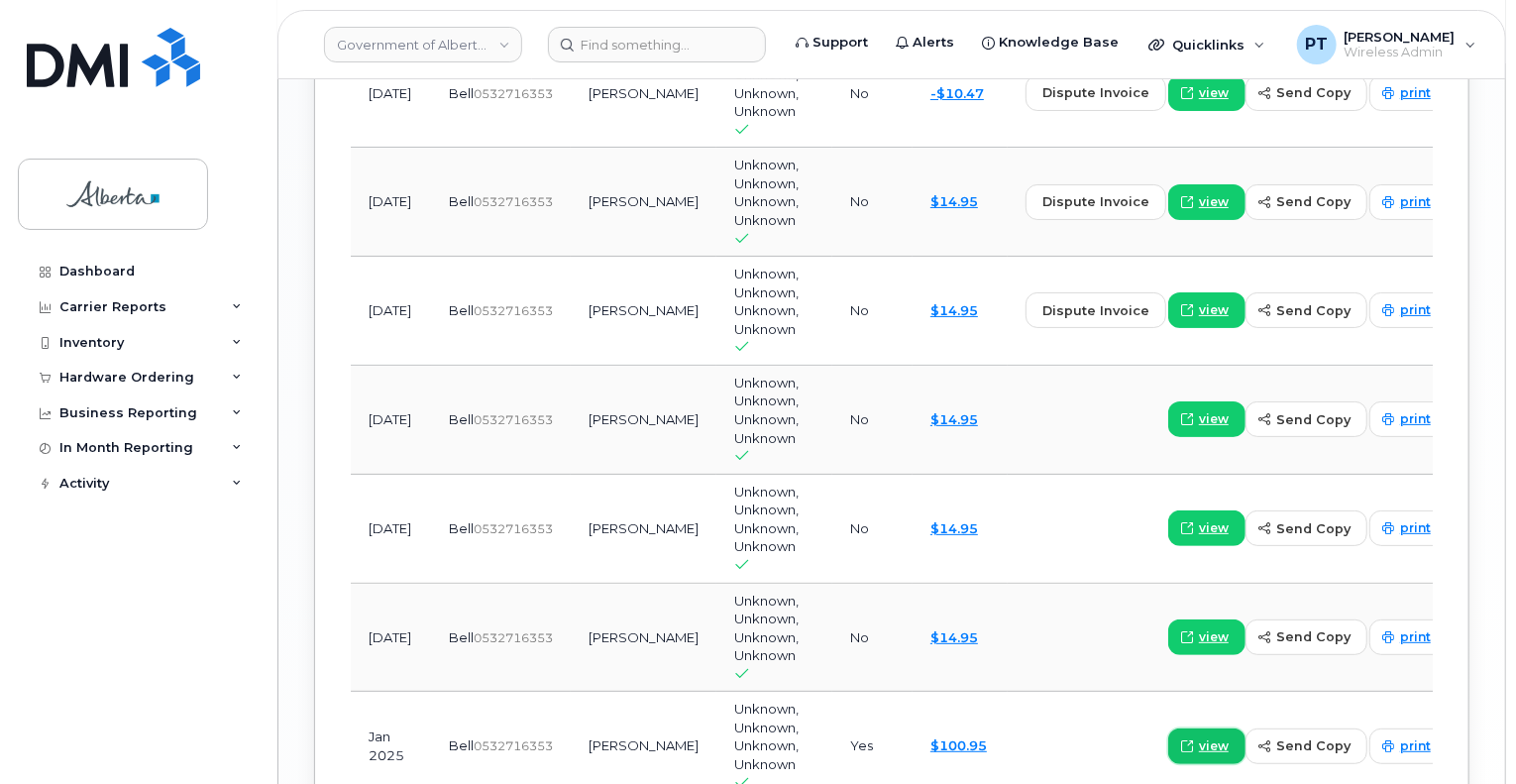
click at [1199, 737] on span "view" at bounding box center [1214, 746] width 30 height 18
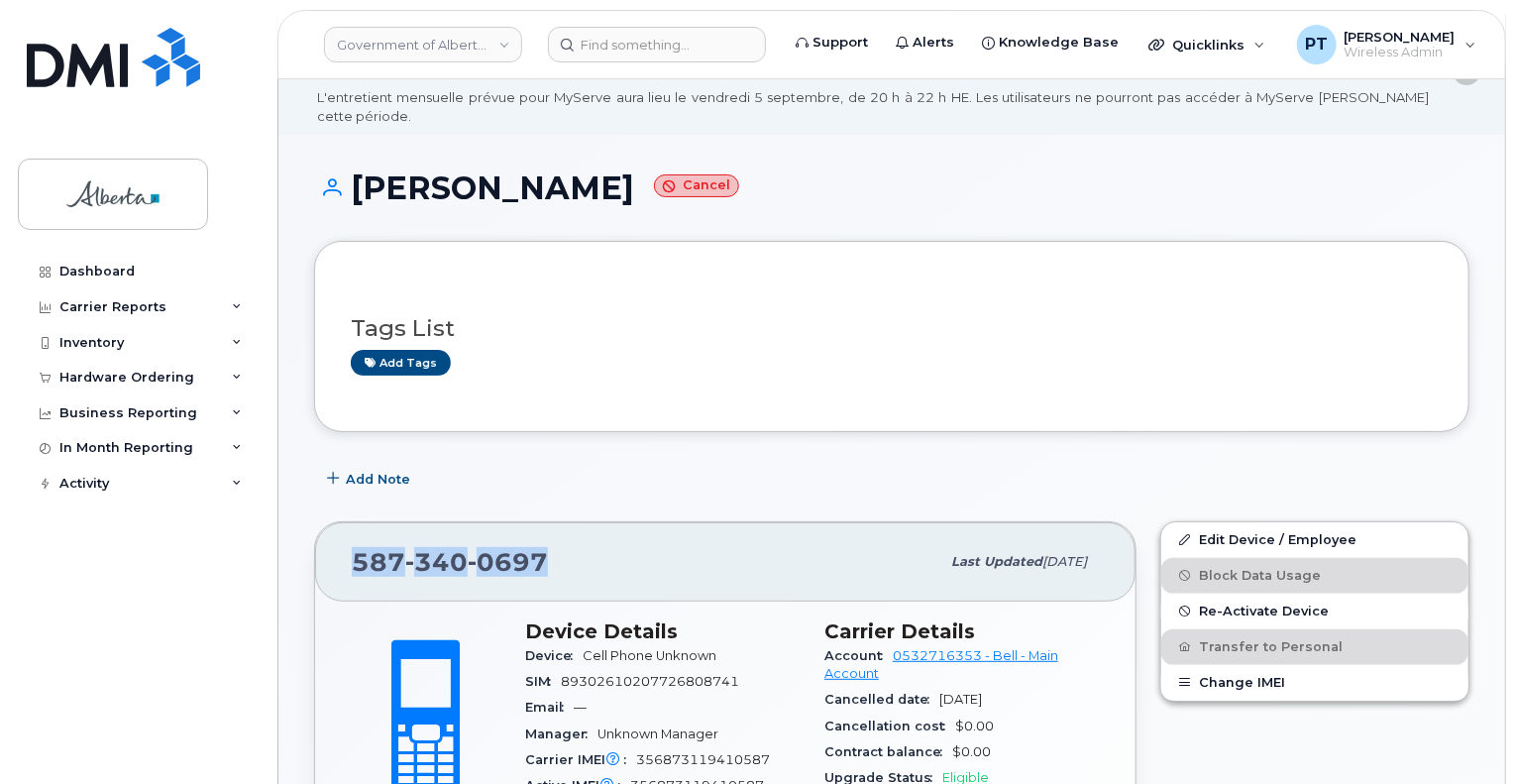
scroll to position [99, 0]
